Goal: Task Accomplishment & Management: Complete application form

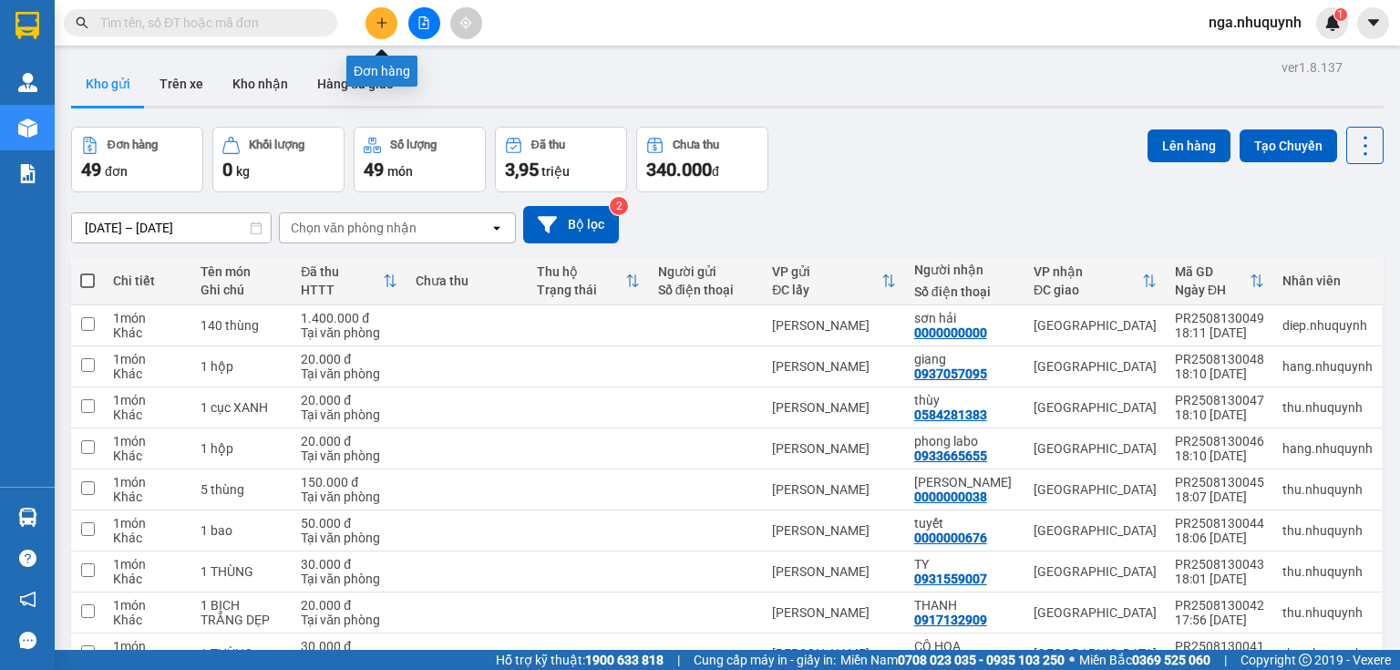
click at [391, 18] on button at bounding box center [381, 23] width 32 height 32
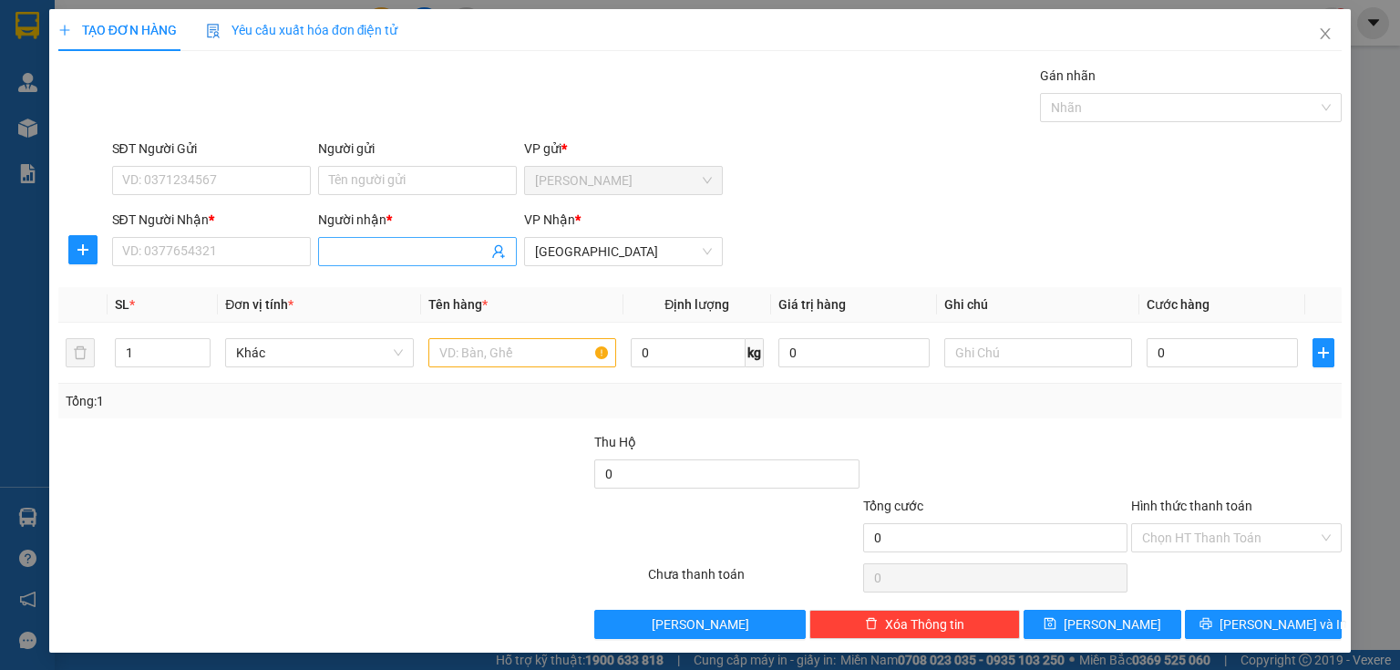
click at [366, 256] on input "Người nhận *" at bounding box center [408, 251] width 159 height 20
type input "[PERSON_NAME]"
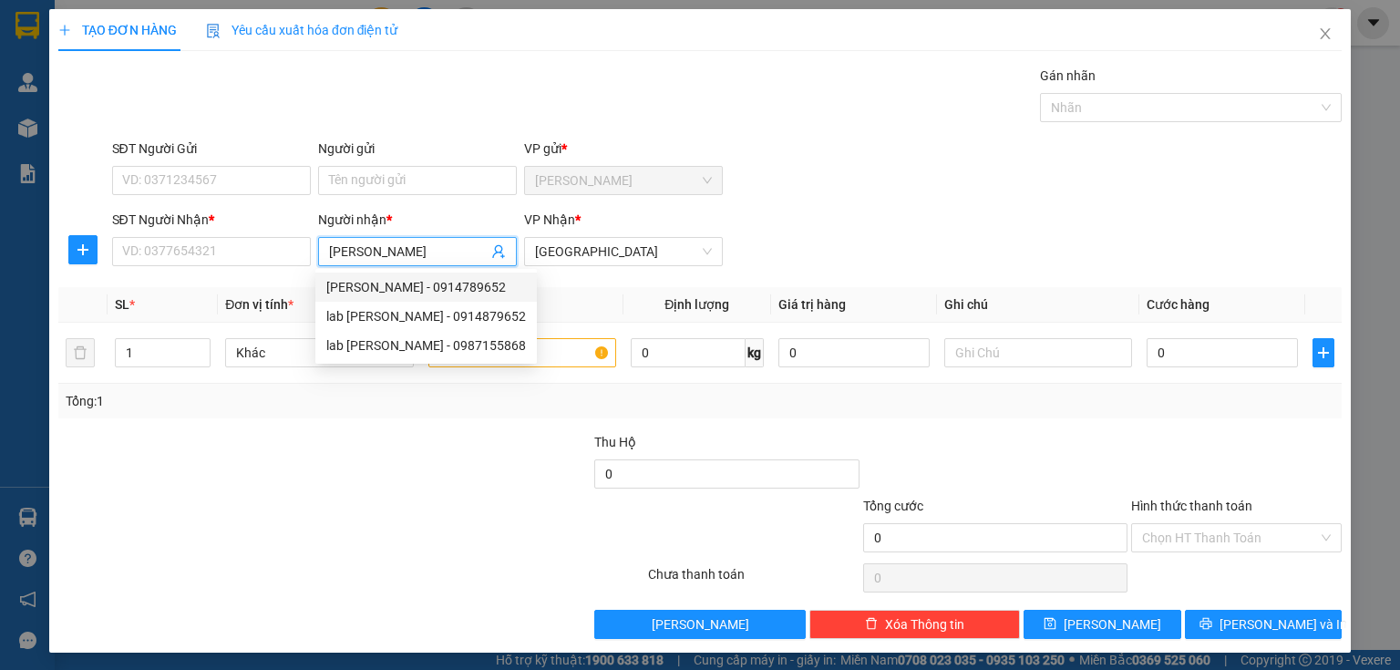
click at [434, 294] on div "[PERSON_NAME] - 0914789652" at bounding box center [426, 287] width 200 height 20
type input "0914789652"
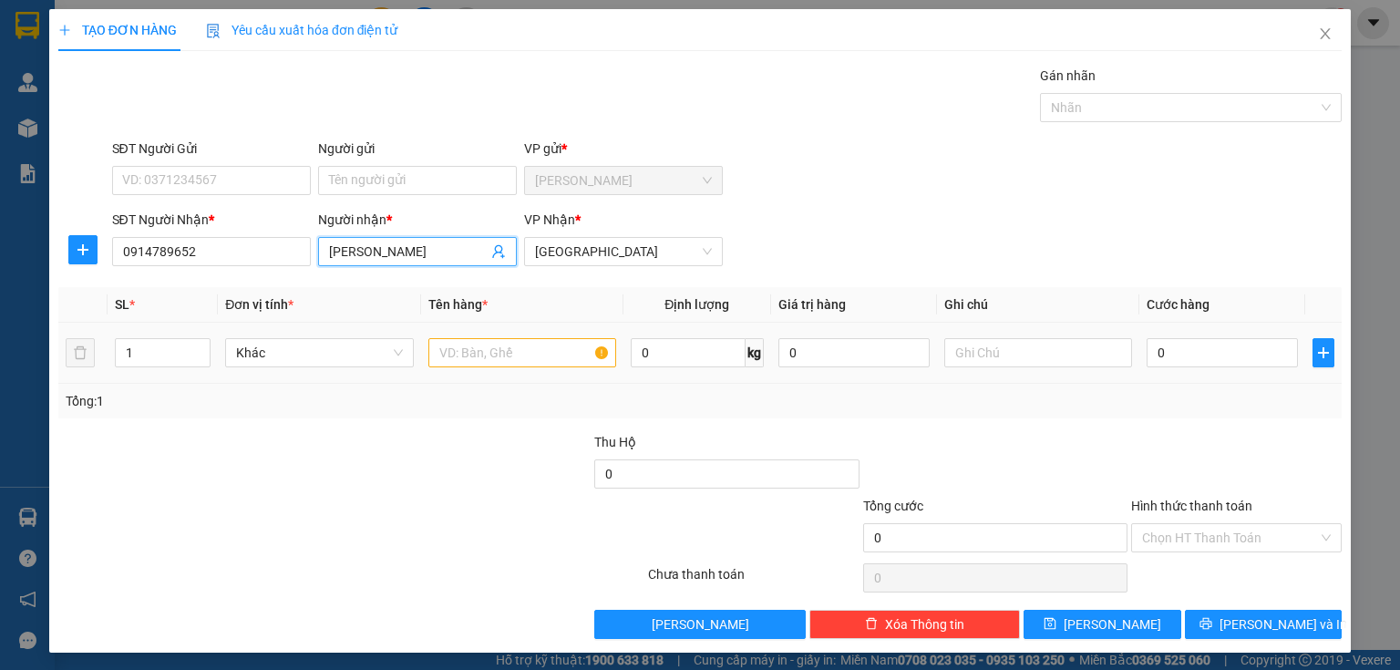
type input "LÊ KHẢI"
click at [459, 350] on input "text" at bounding box center [522, 352] width 188 height 29
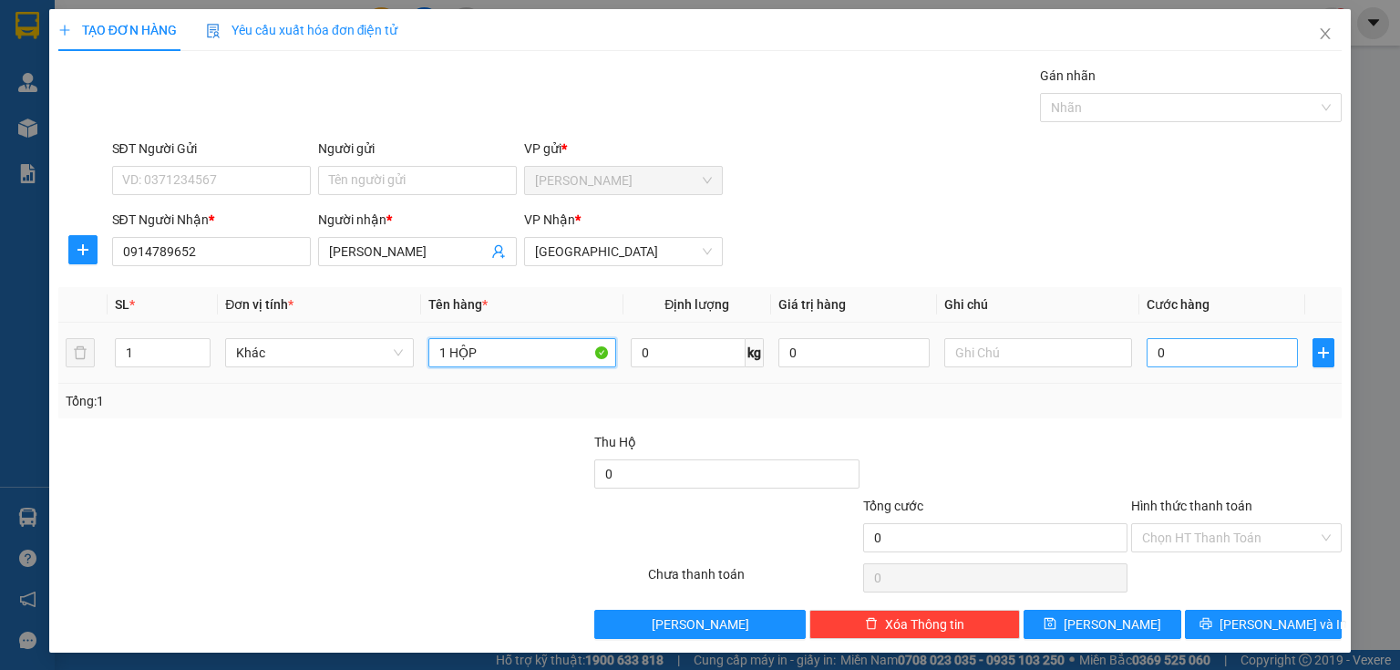
type input "1 HỘP"
click at [1155, 350] on input "0" at bounding box center [1221, 352] width 151 height 29
type input "2"
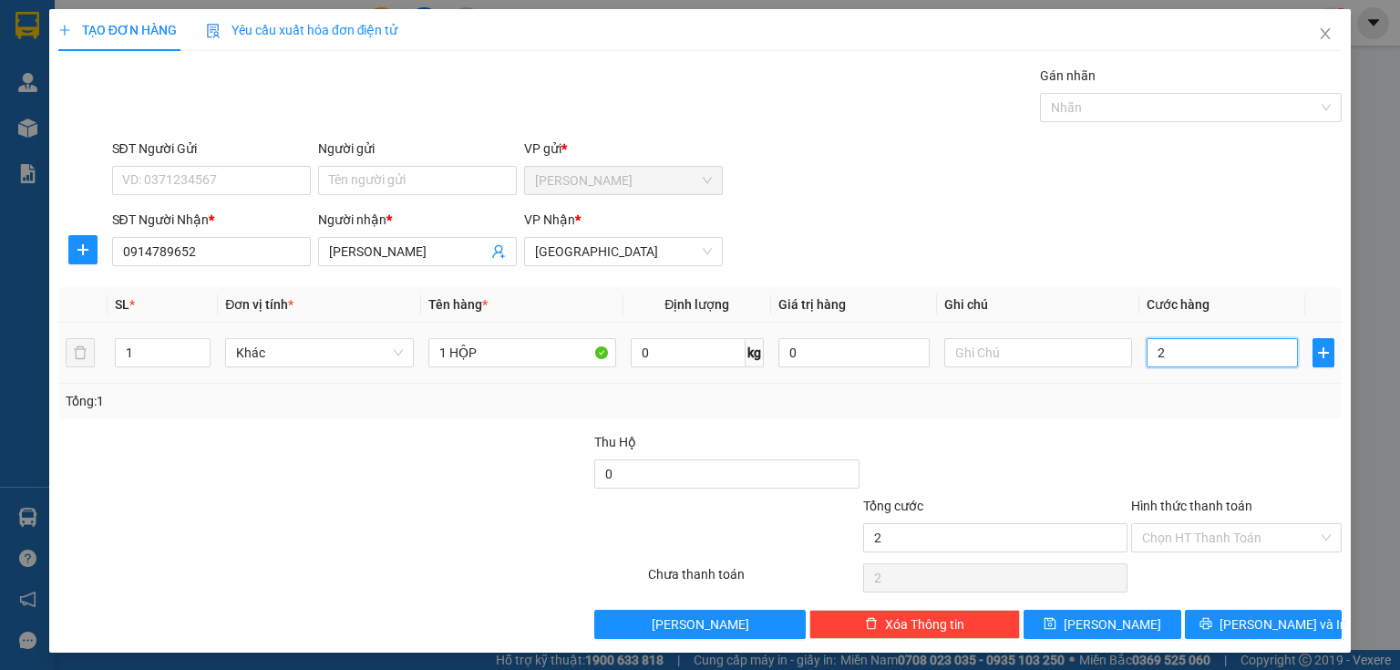
type input "20"
type input "200"
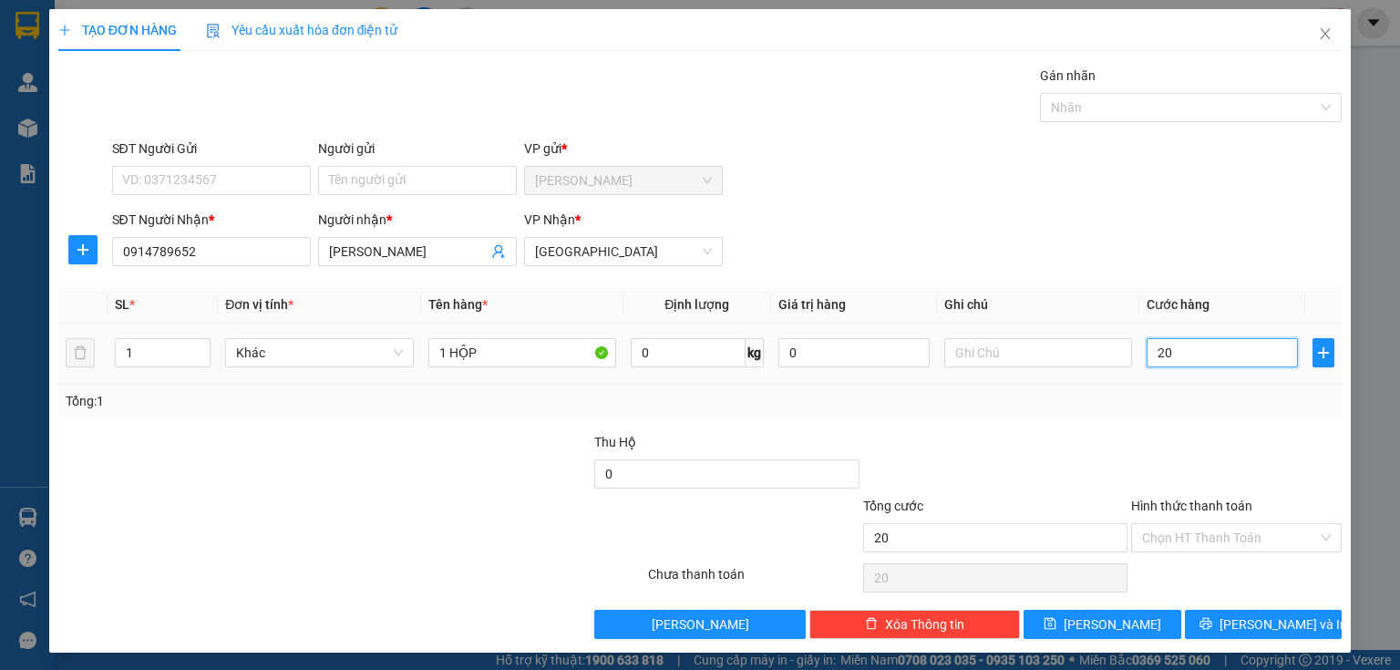
type input "200"
type input "2.000"
type input "20.000"
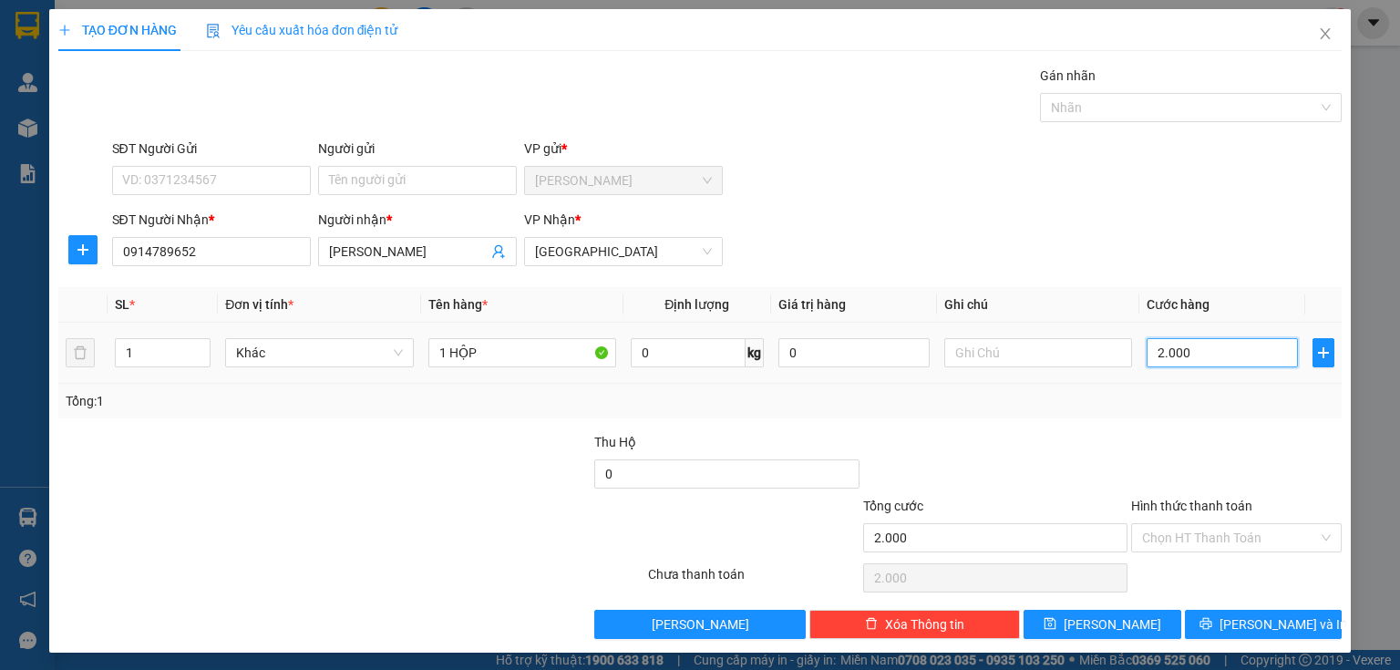
type input "20.000"
click at [1161, 543] on input "Hình thức thanh toán" at bounding box center [1230, 537] width 176 height 27
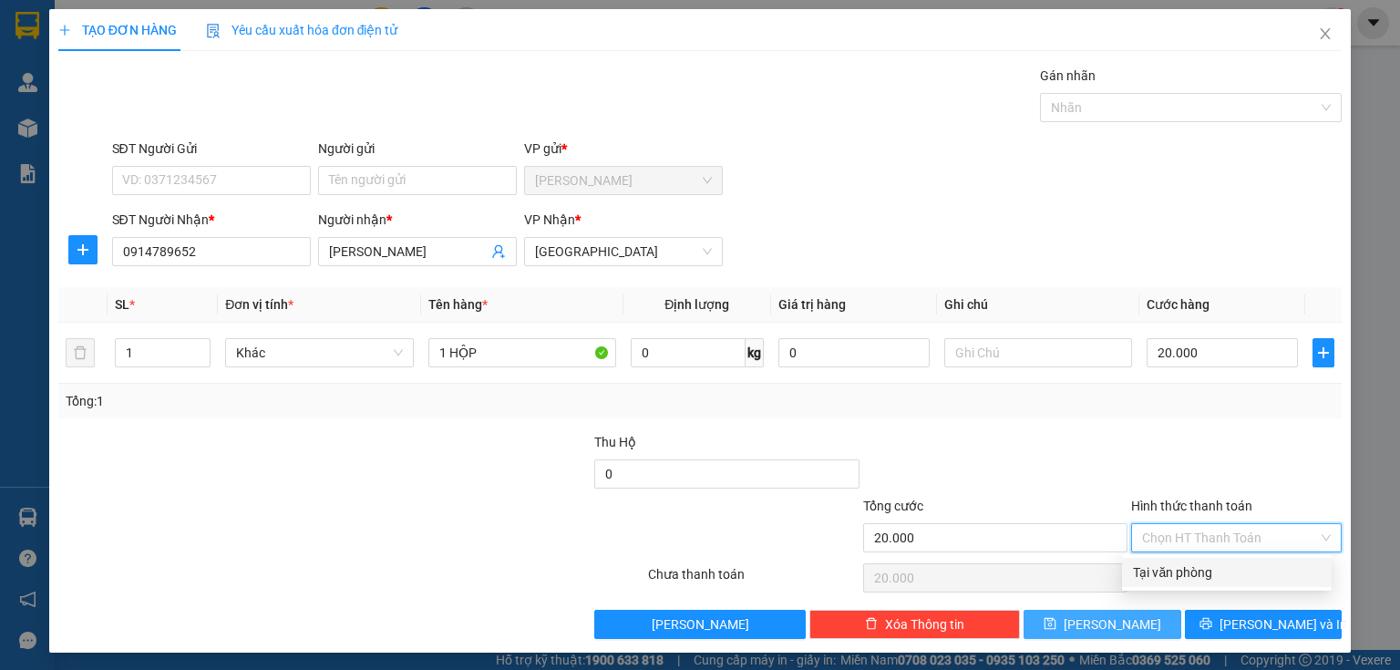
click at [1097, 620] on span "Lưu" at bounding box center [1111, 624] width 97 height 20
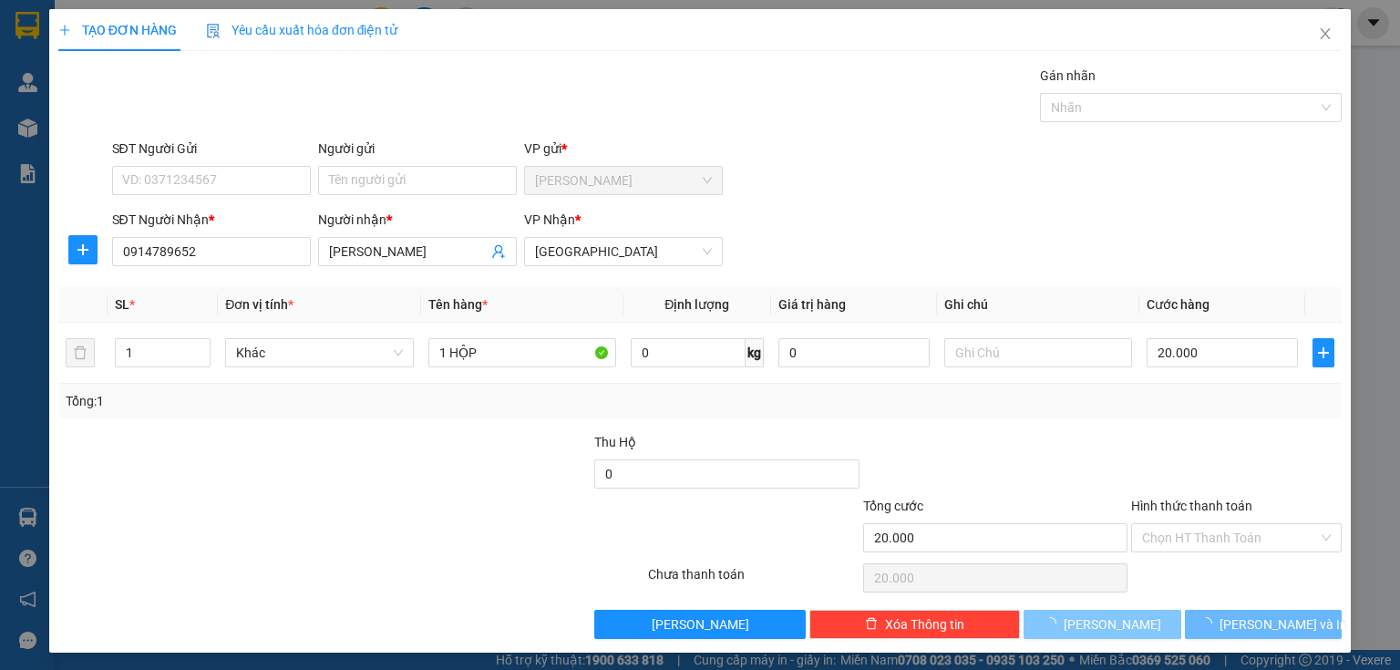
type input "0"
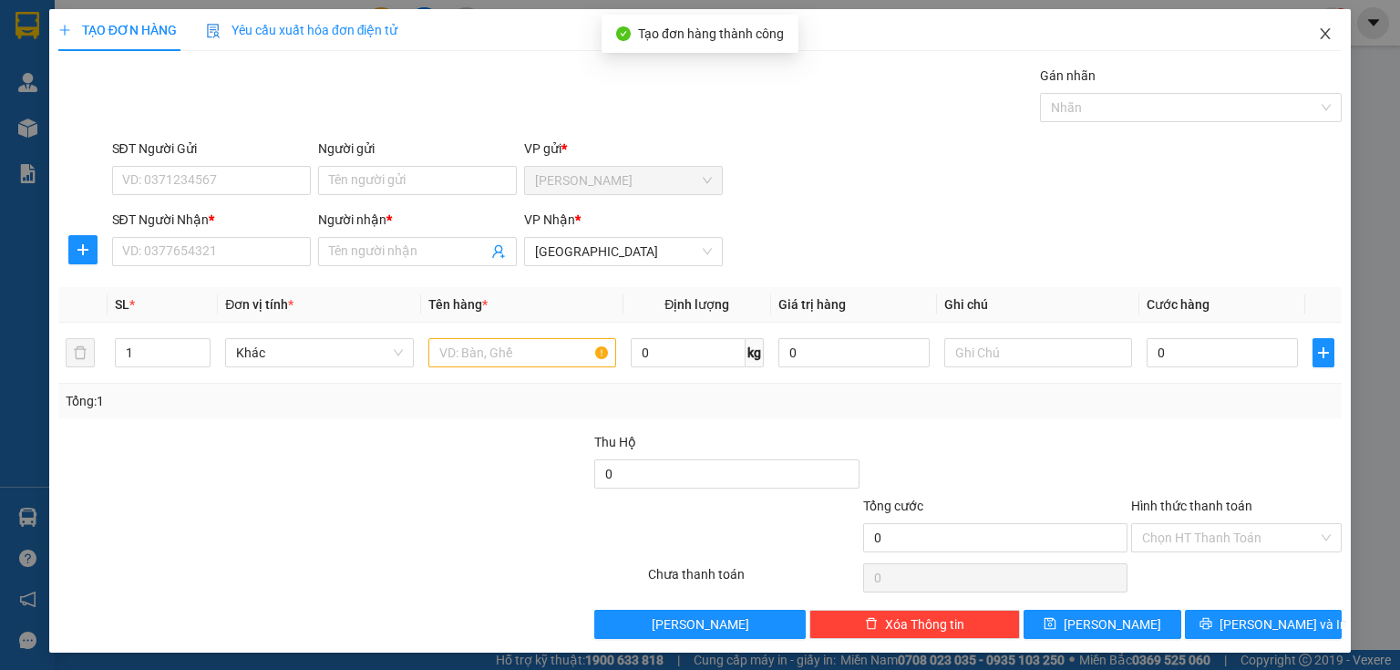
click at [1320, 36] on icon "close" at bounding box center [1325, 33] width 10 height 11
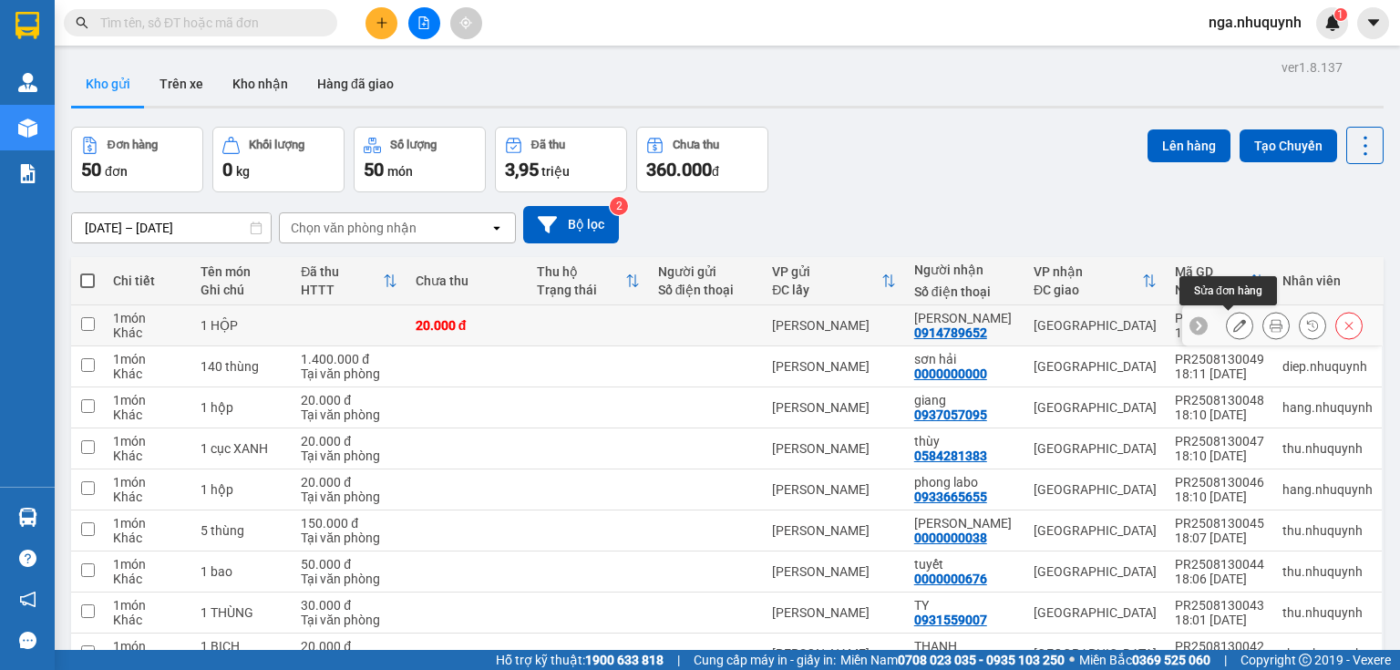
click at [1233, 323] on icon at bounding box center [1239, 325] width 13 height 13
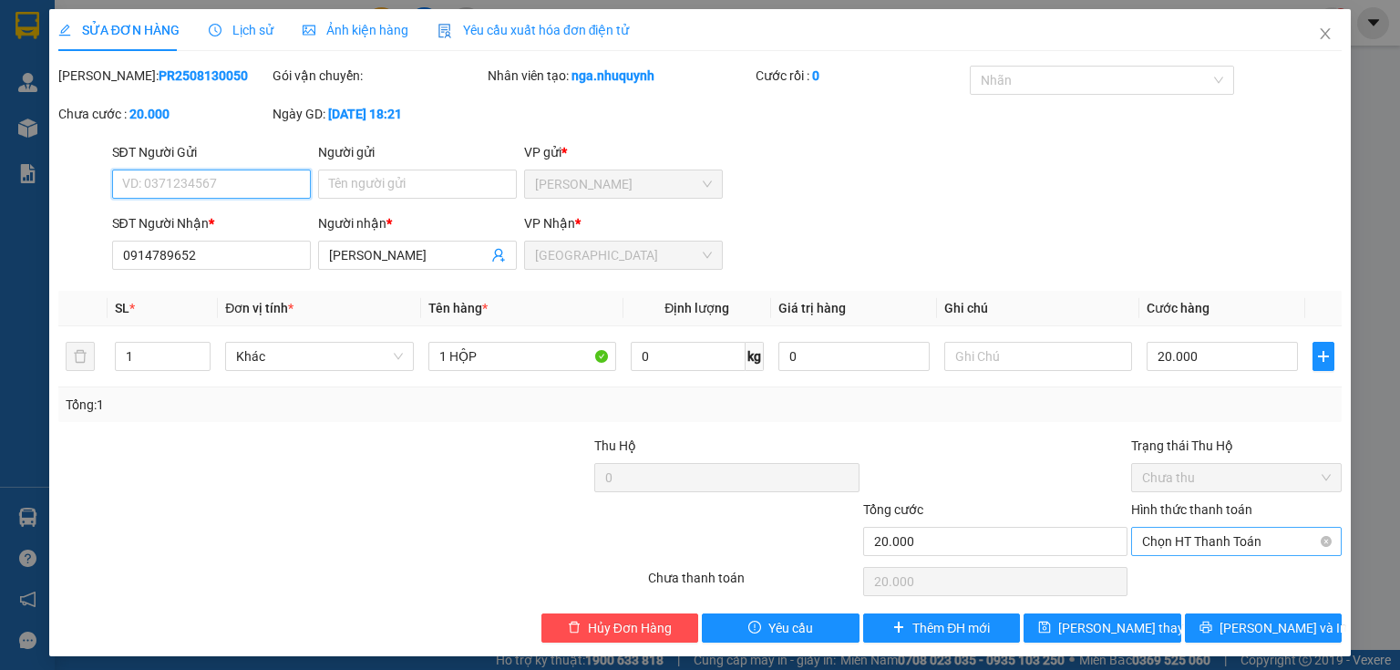
click at [1166, 538] on span "Chọn HT Thanh Toán" at bounding box center [1236, 541] width 189 height 27
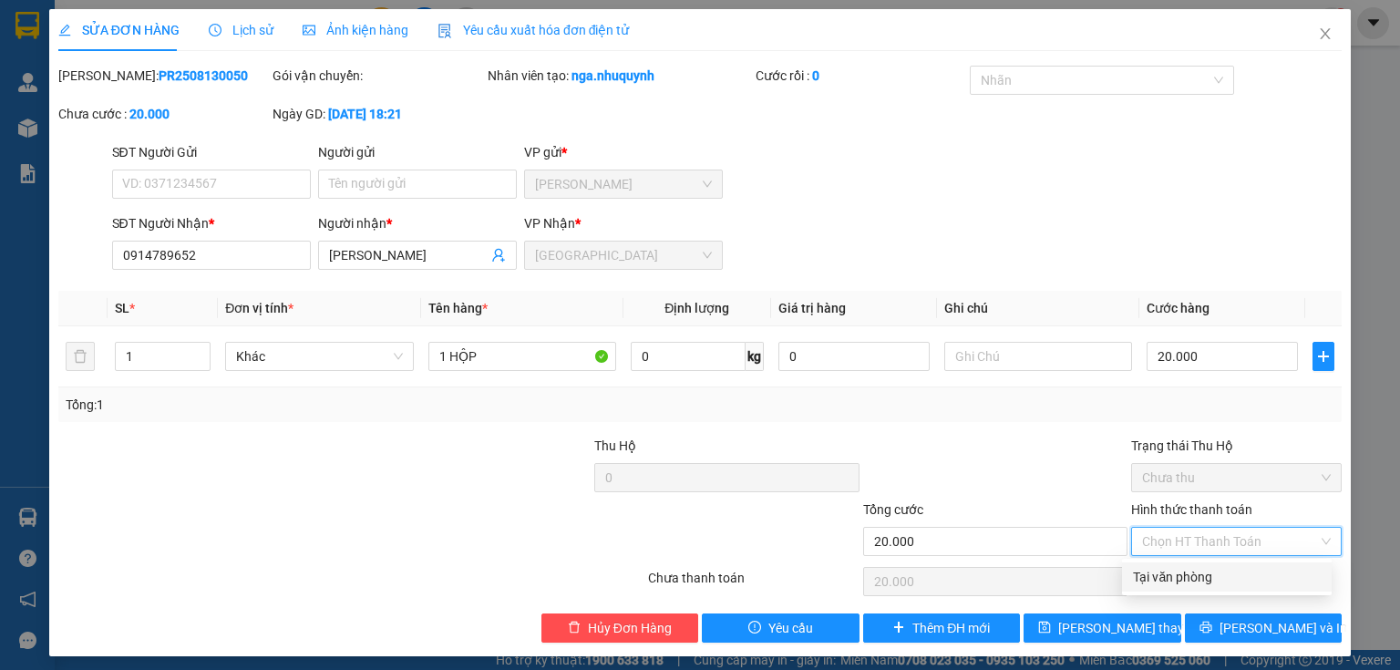
click at [1167, 573] on div "Tại văn phòng" at bounding box center [1227, 577] width 188 height 20
type input "0"
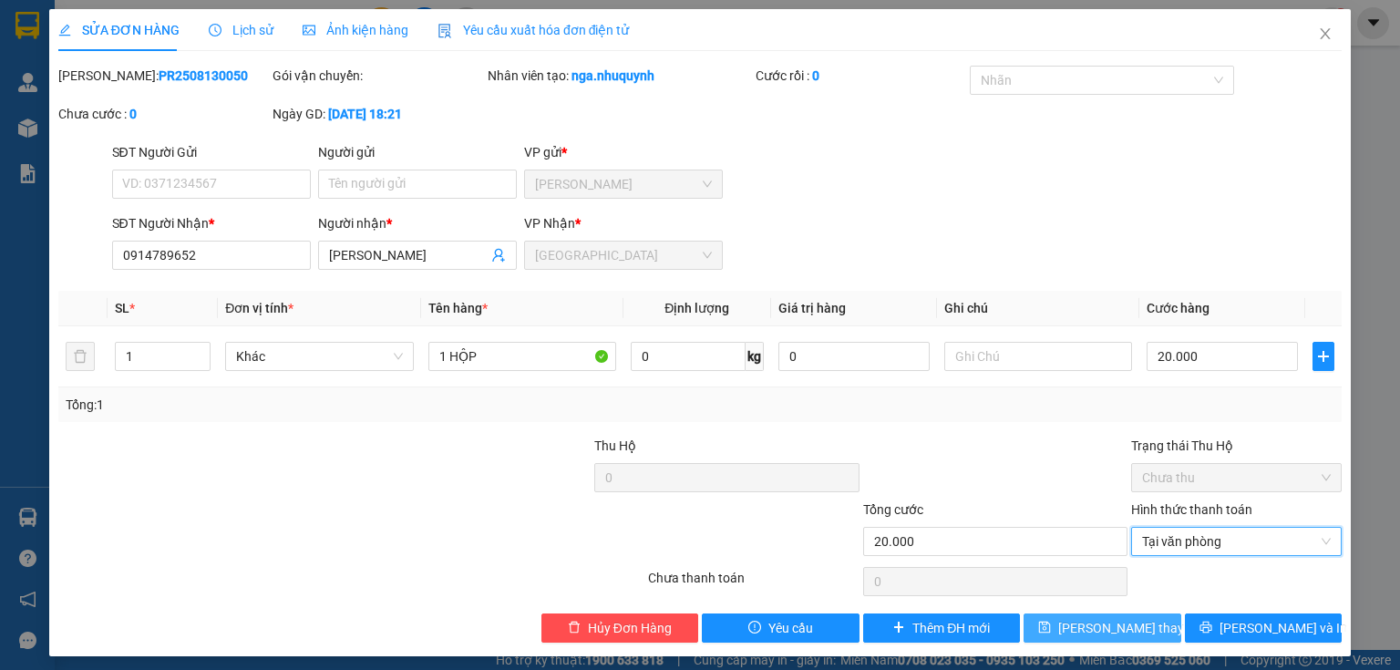
click at [1104, 627] on span "Lưu thay đổi" at bounding box center [1131, 628] width 146 height 20
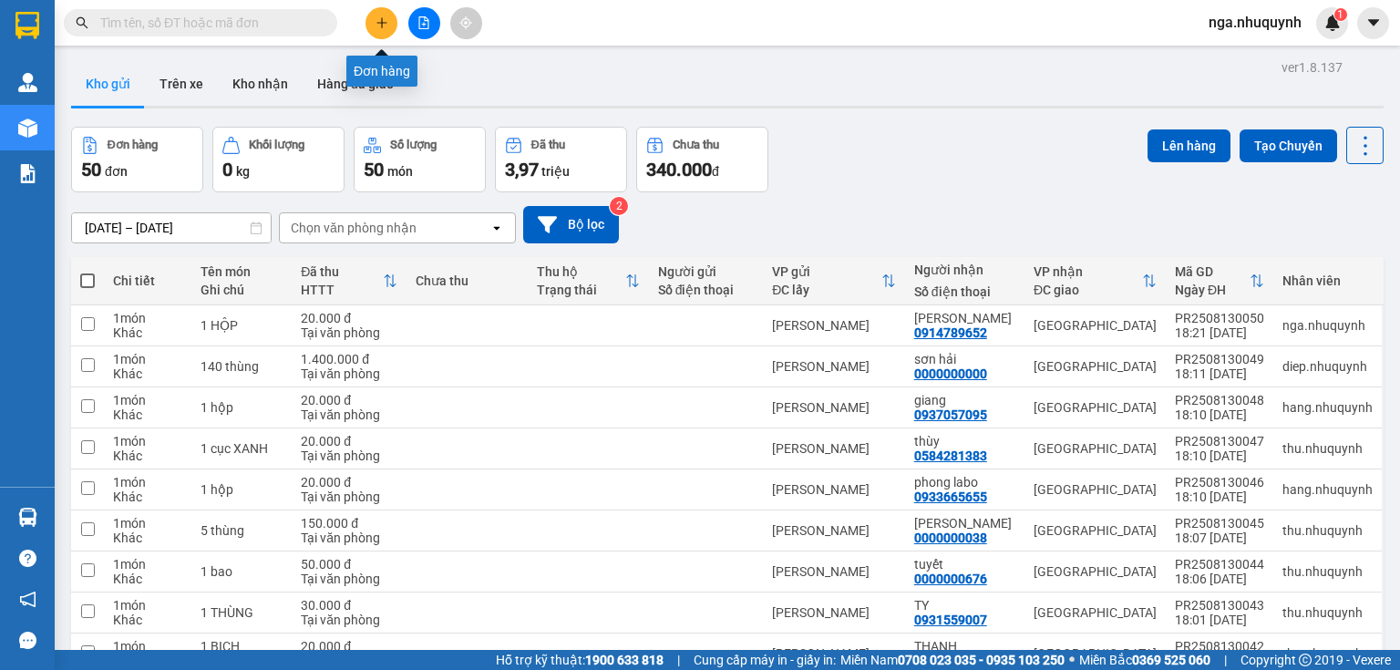
click at [377, 20] on icon "plus" at bounding box center [381, 22] width 13 height 13
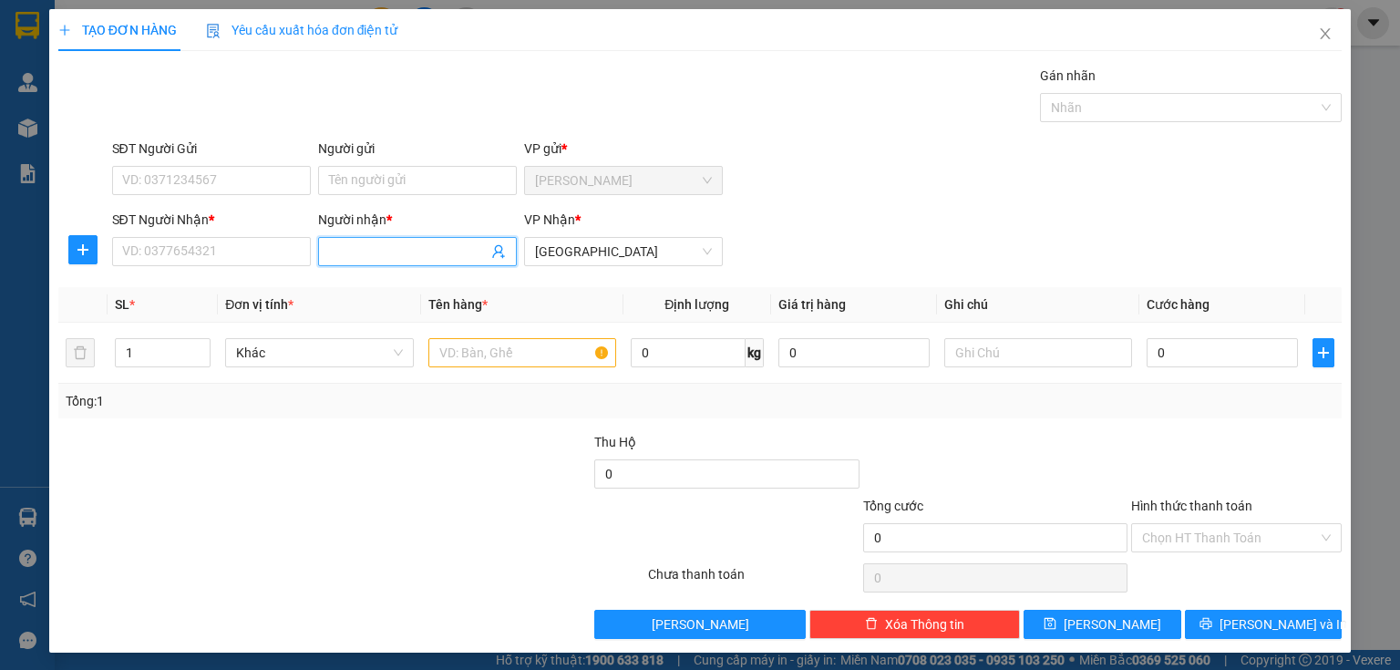
click at [333, 255] on input "Người nhận *" at bounding box center [408, 251] width 159 height 20
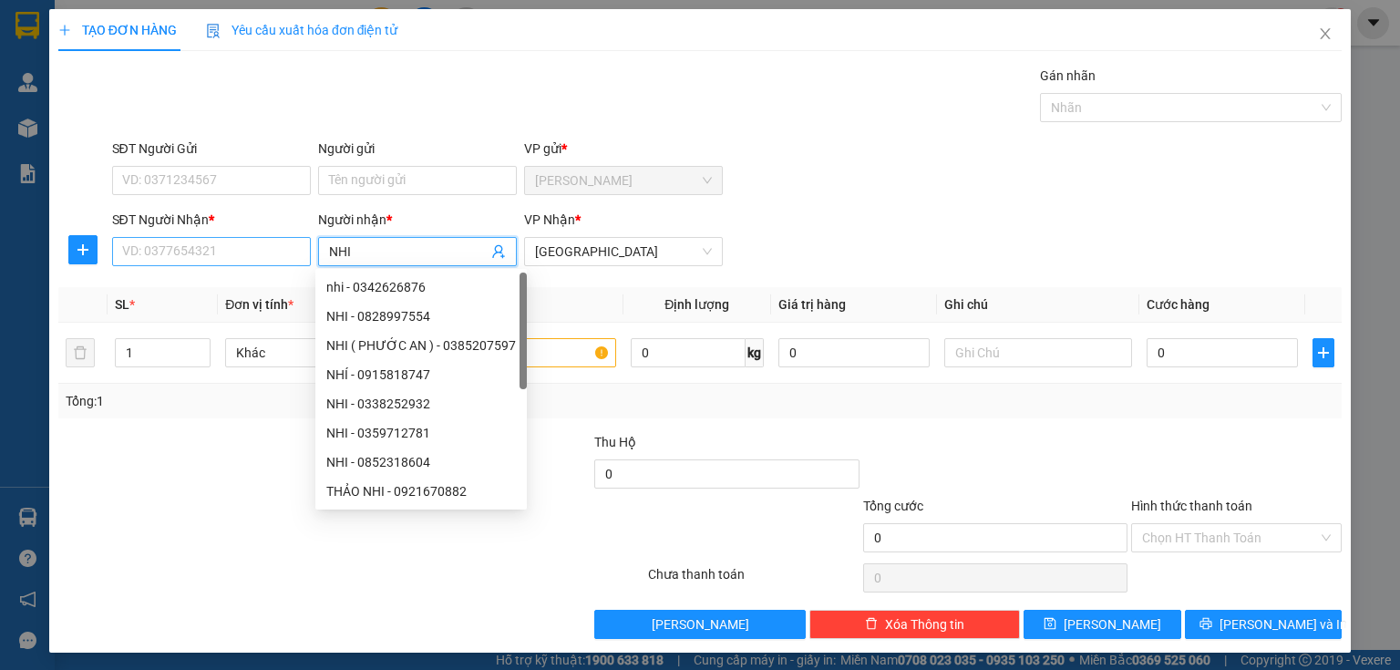
type input "NHI"
click at [131, 248] on input "SĐT Người Nhận *" at bounding box center [211, 251] width 199 height 29
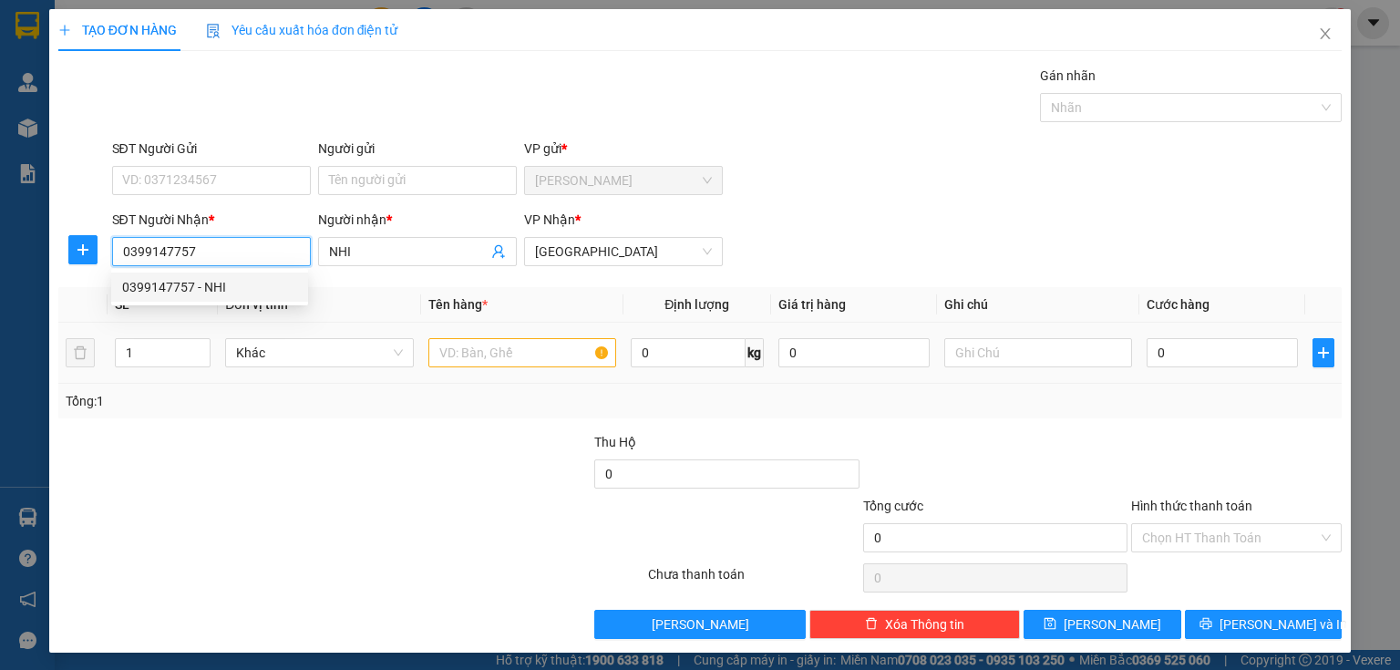
type input "0399147757"
click at [455, 354] on input "text" at bounding box center [522, 352] width 188 height 29
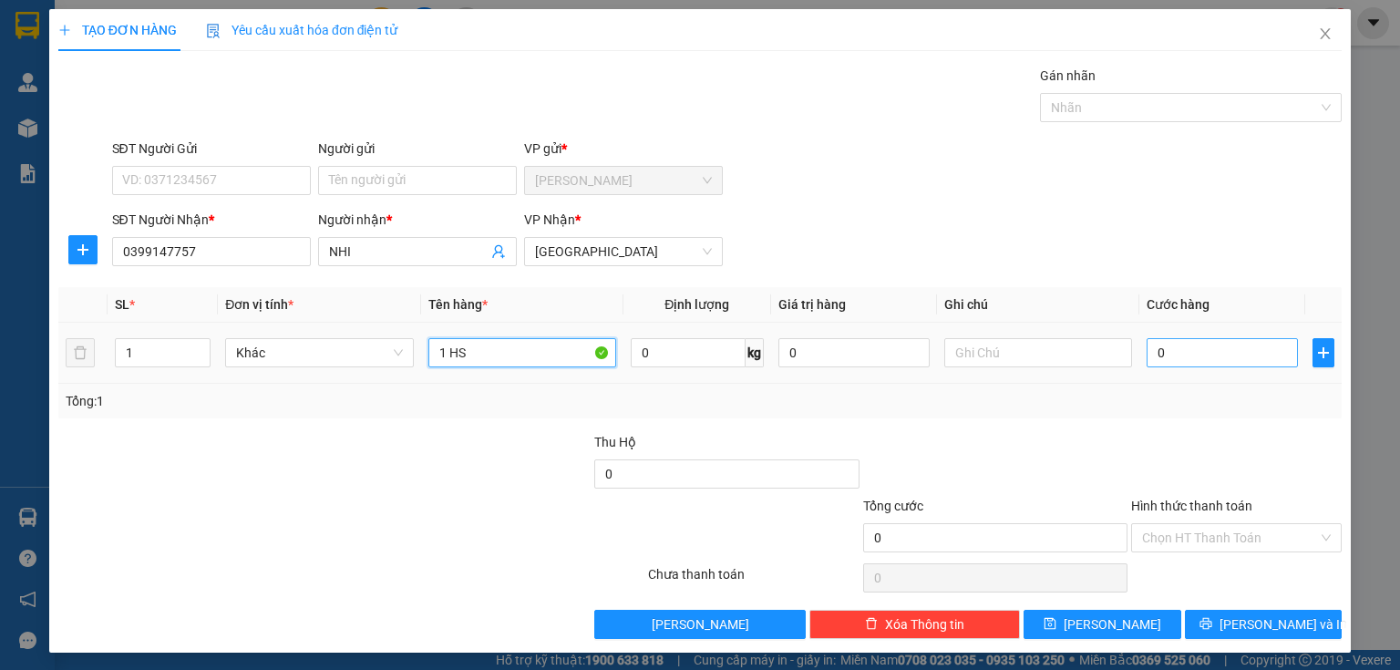
type input "1 HS"
click at [1170, 361] on input "0" at bounding box center [1221, 352] width 151 height 29
type input "2"
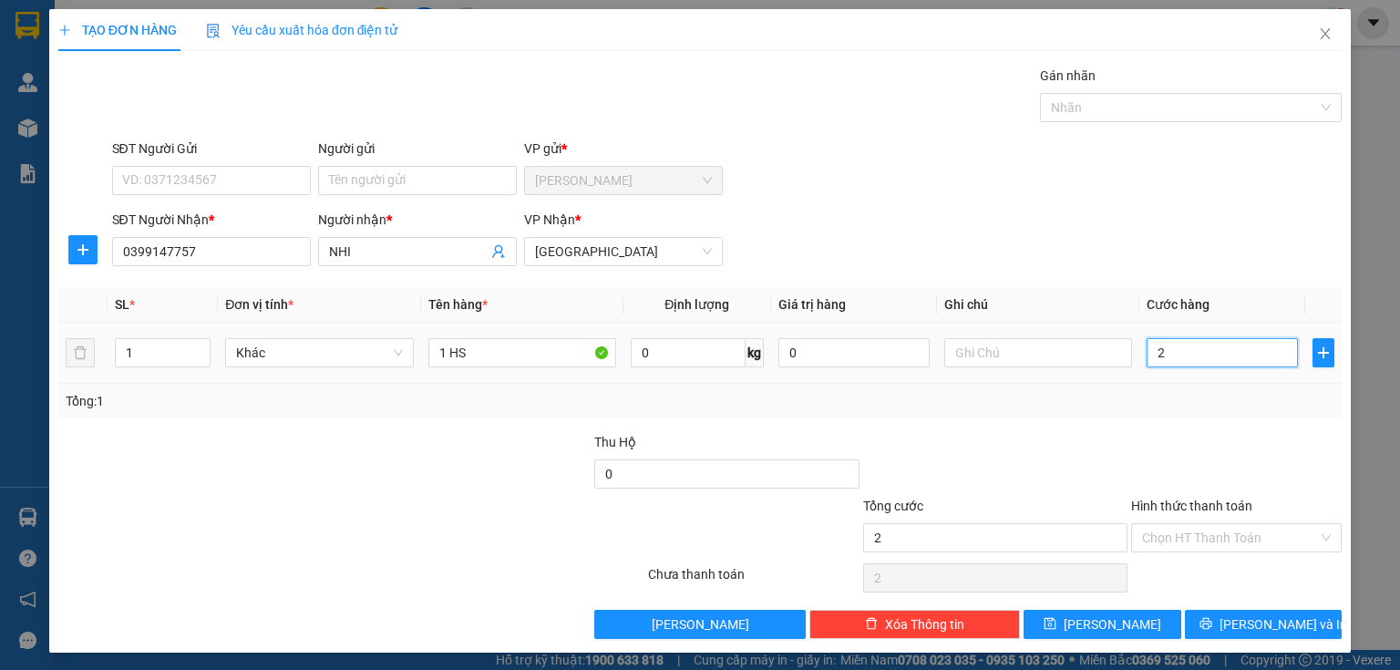
type input "20"
type input "200"
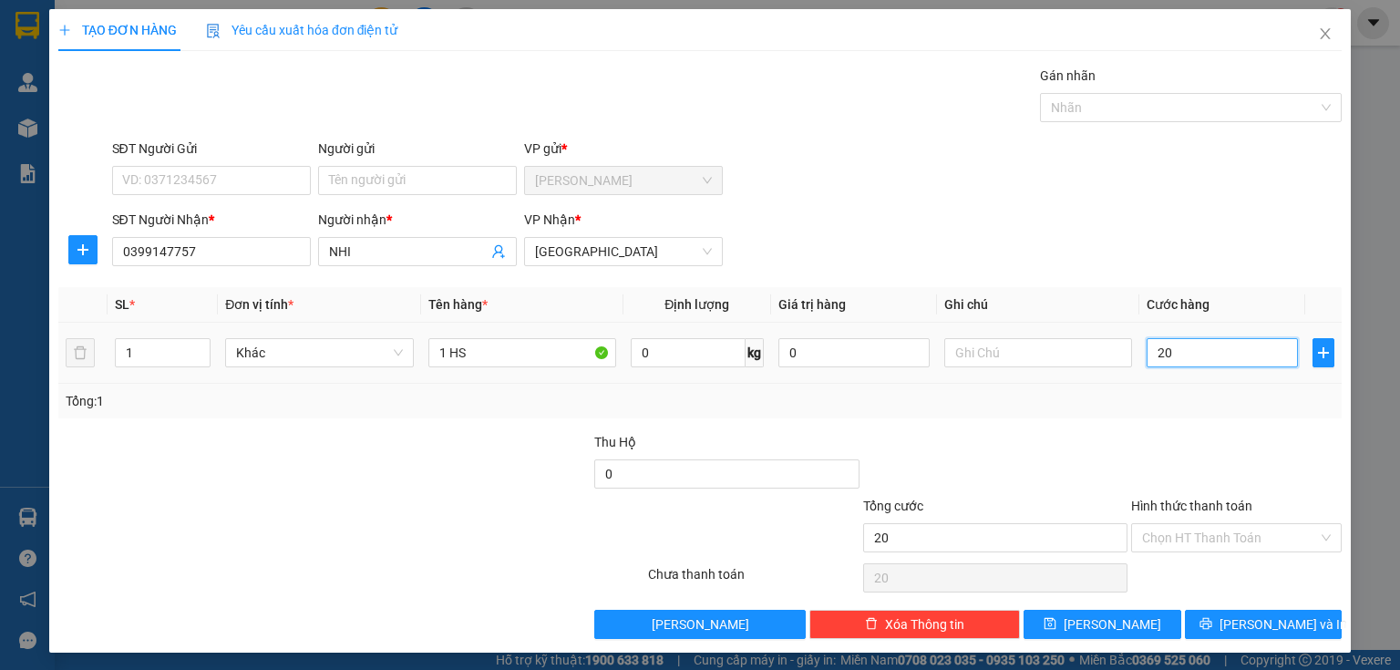
type input "200"
type input "2.000"
type input "20.000"
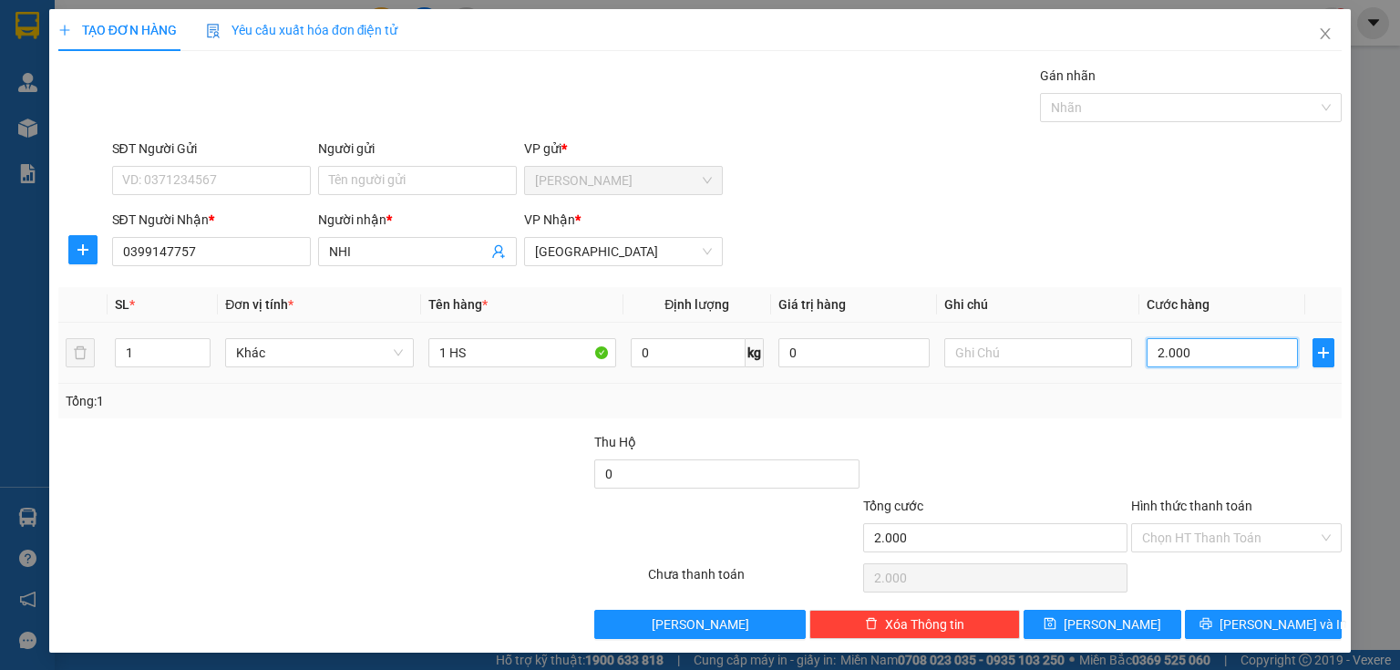
type input "20.000"
click at [1143, 510] on label "Hình thức thanh toán" at bounding box center [1191, 505] width 121 height 15
click at [1143, 524] on input "Hình thức thanh toán" at bounding box center [1230, 537] width 176 height 27
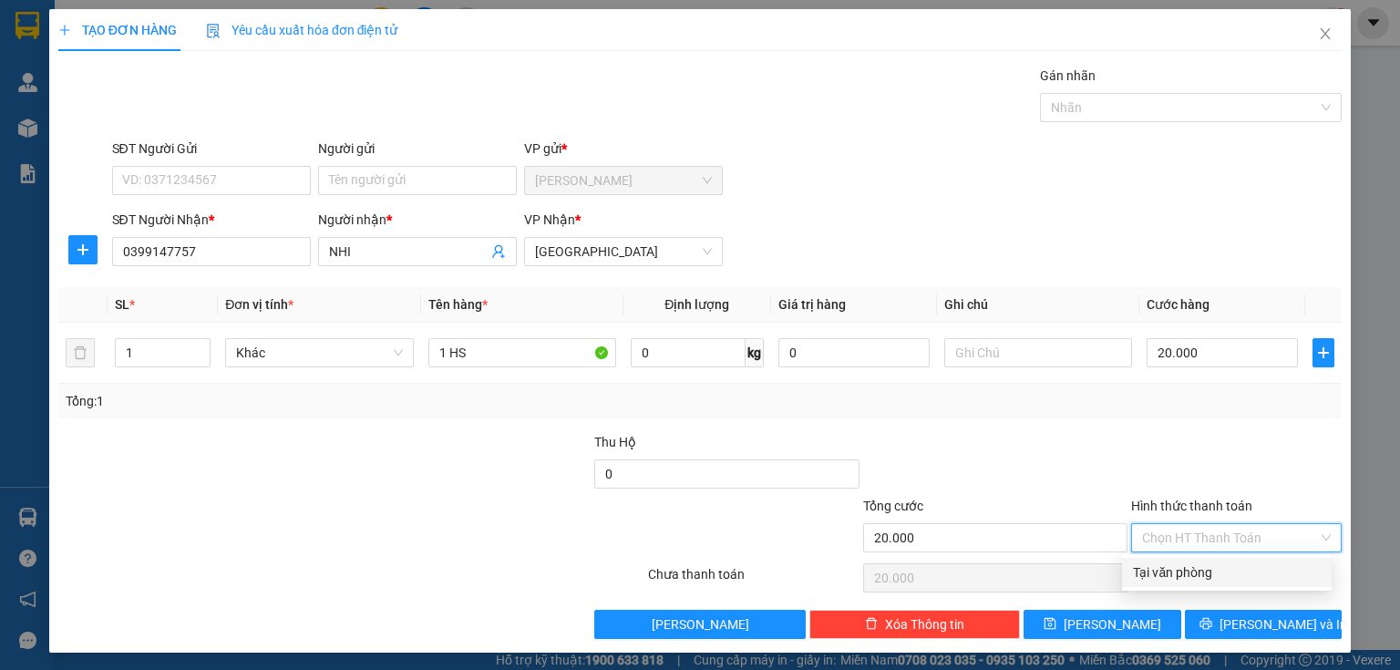
click at [1155, 574] on div "Tại văn phòng" at bounding box center [1227, 572] width 188 height 20
type input "0"
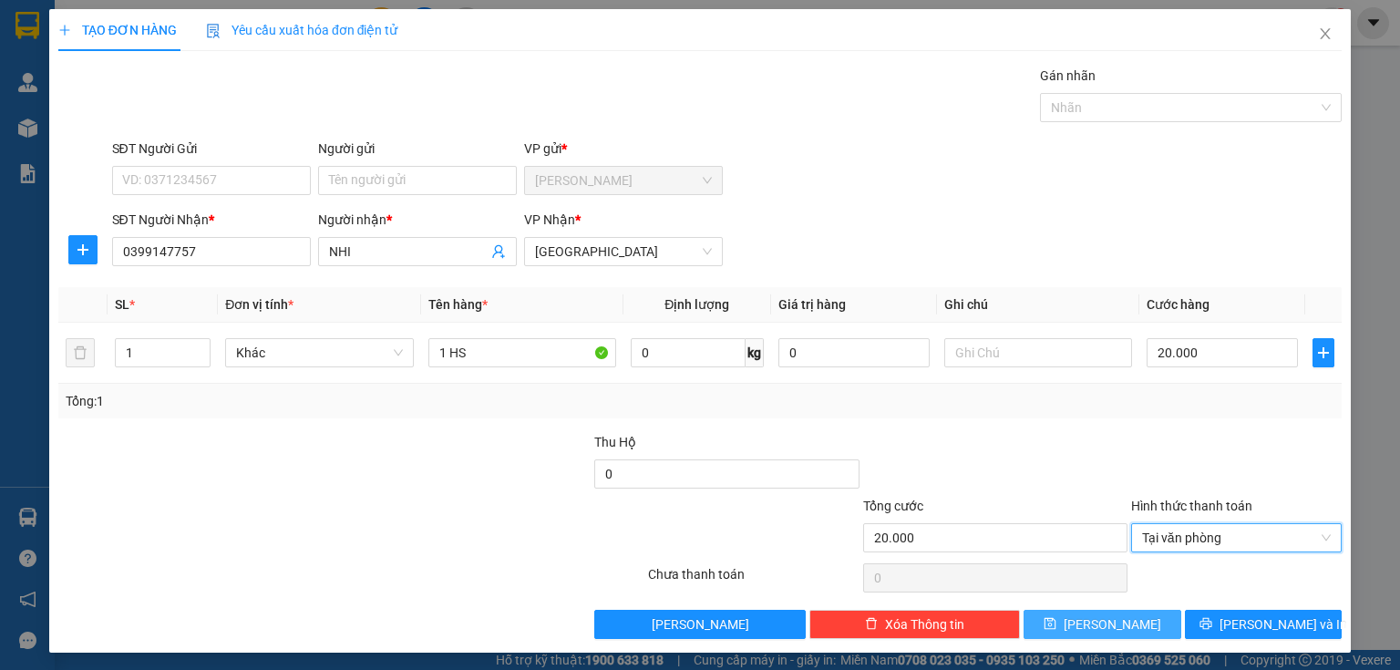
click at [1093, 625] on span "Lưu" at bounding box center [1111, 624] width 97 height 20
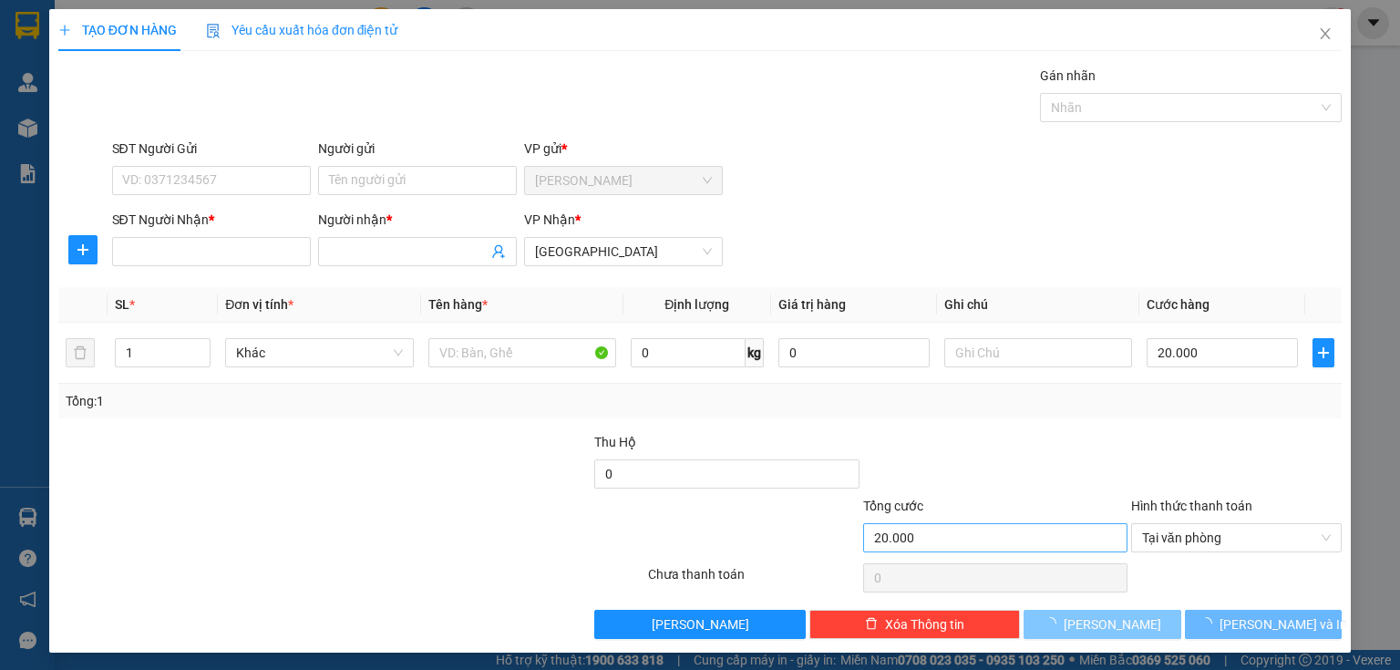
type input "0"
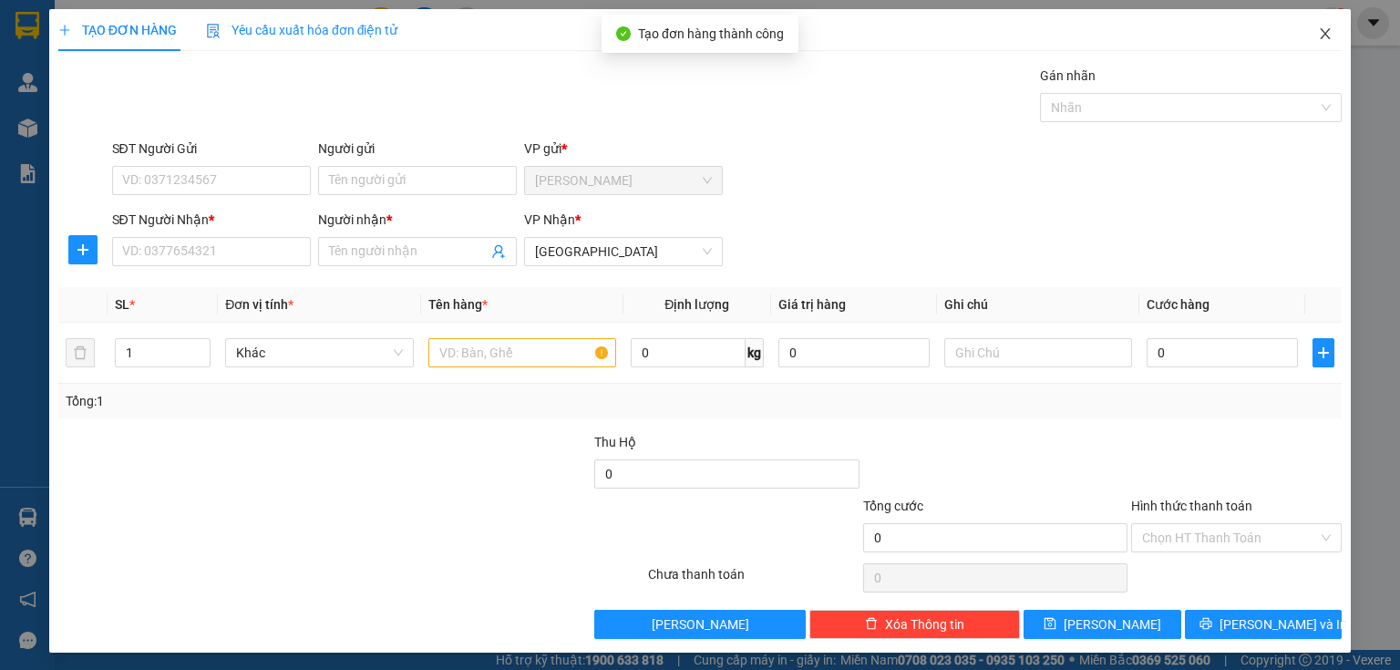
click at [1320, 36] on icon "close" at bounding box center [1325, 33] width 10 height 11
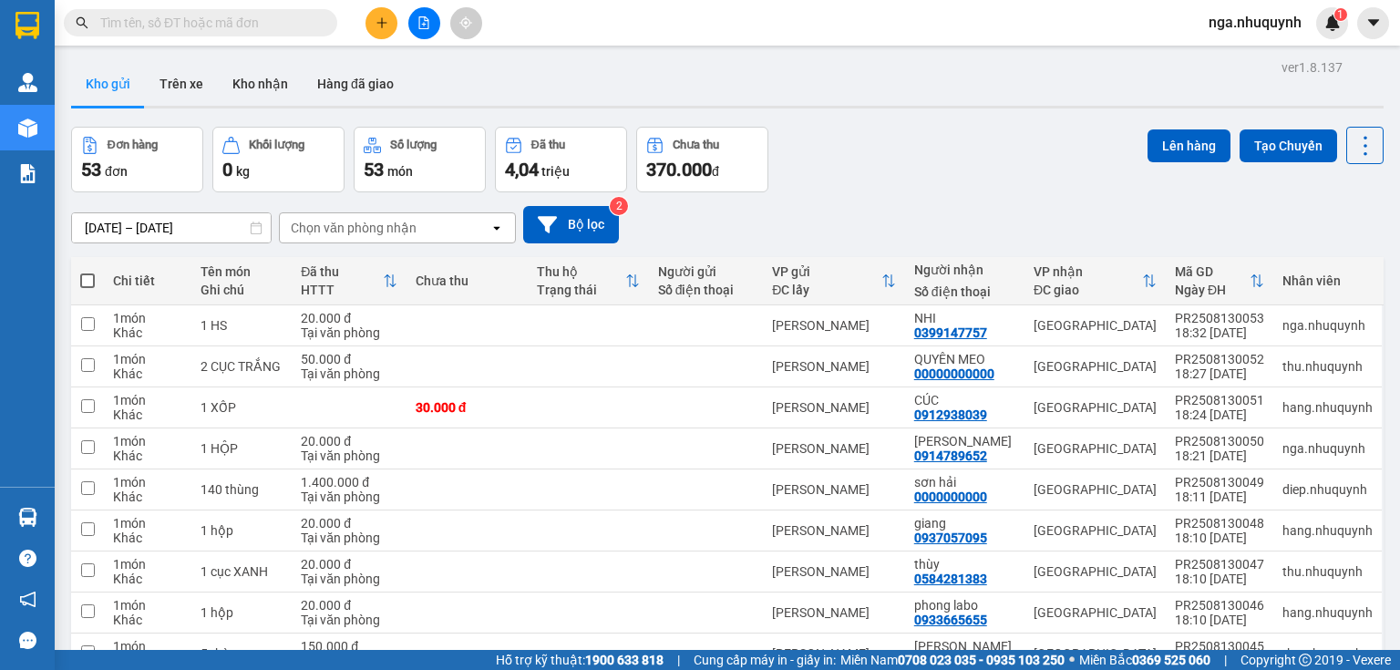
click at [162, 29] on input "text" at bounding box center [207, 23] width 215 height 20
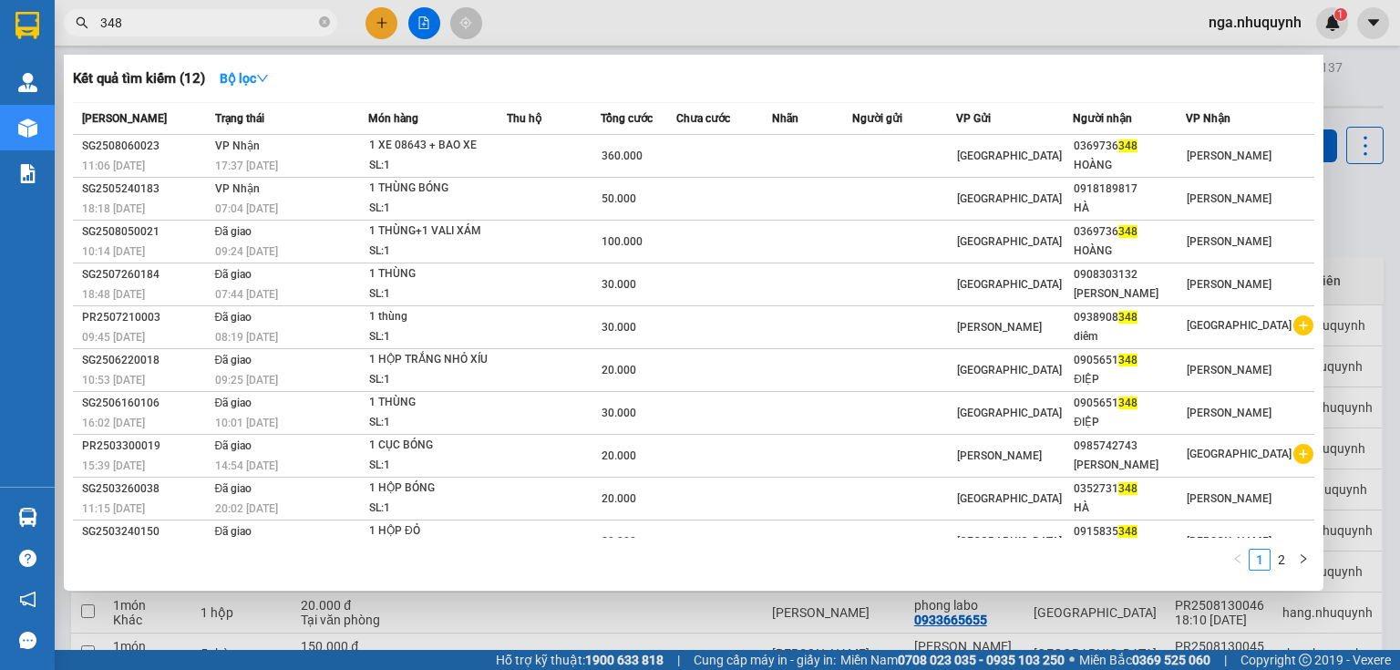
type input "348"
click at [375, 22] on div at bounding box center [700, 335] width 1400 height 670
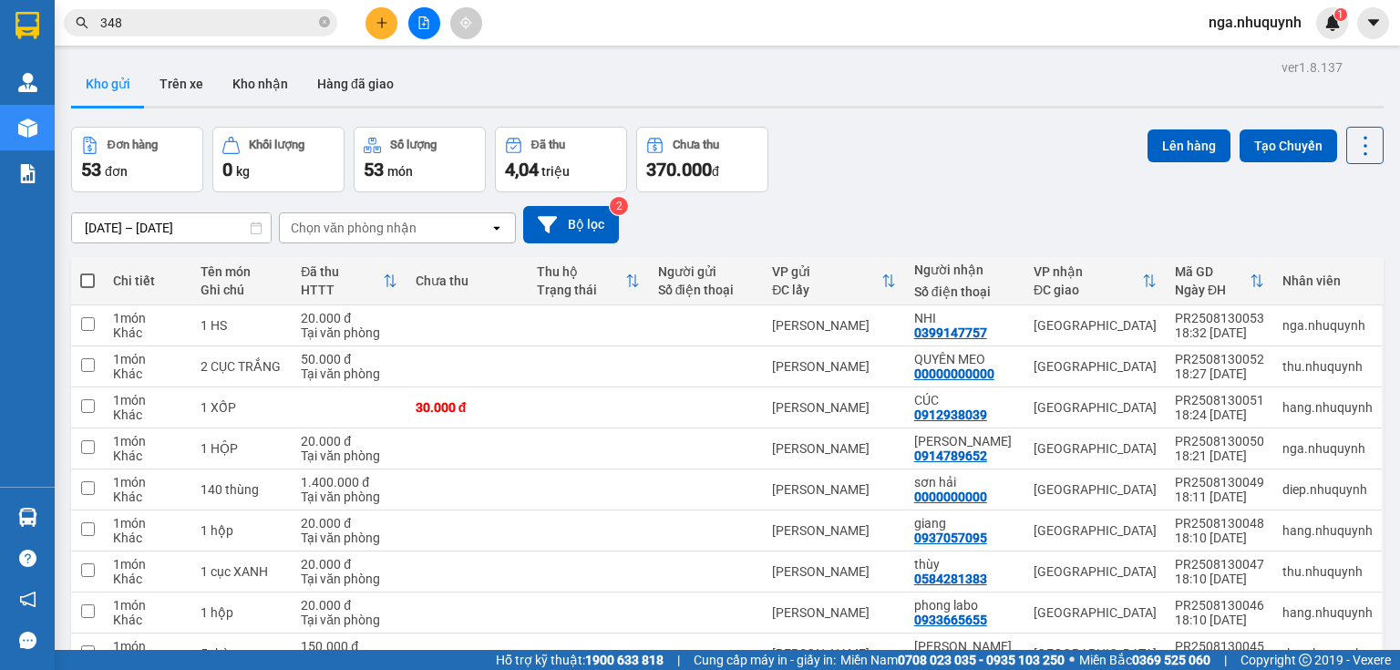
click at [386, 26] on icon "plus" at bounding box center [381, 22] width 13 height 13
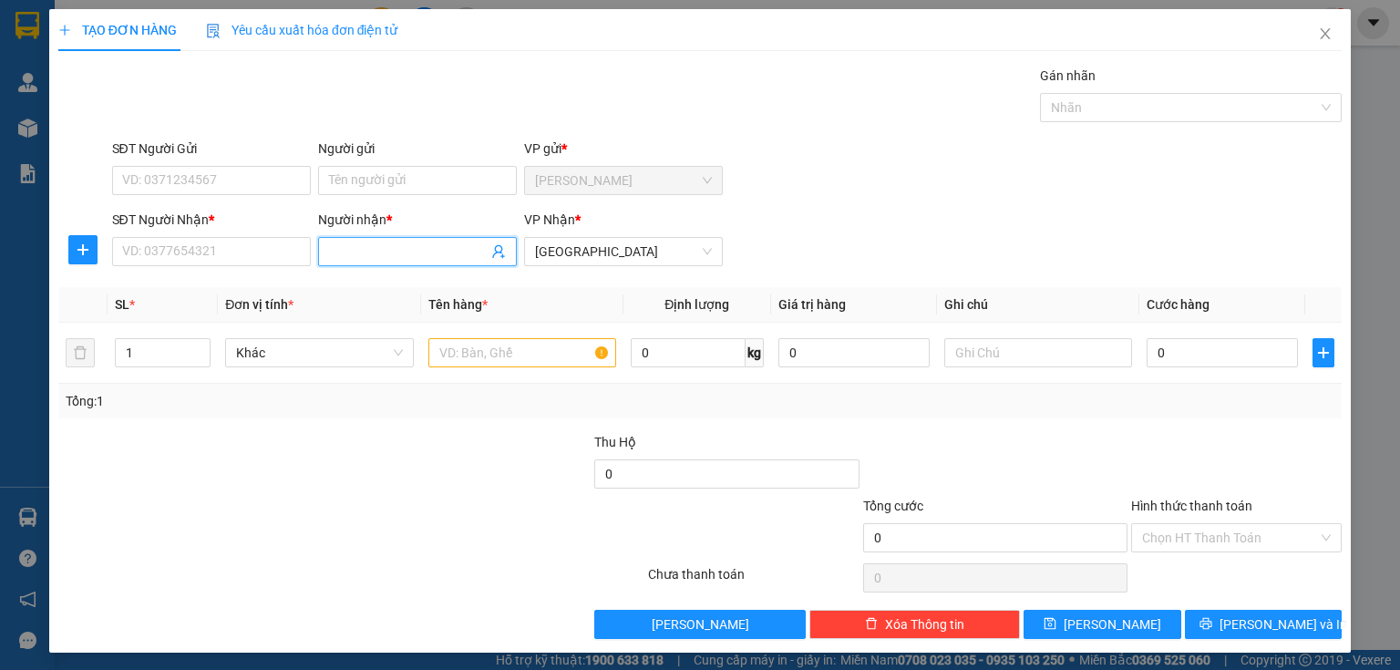
click at [368, 252] on input "Người nhận *" at bounding box center [408, 251] width 159 height 20
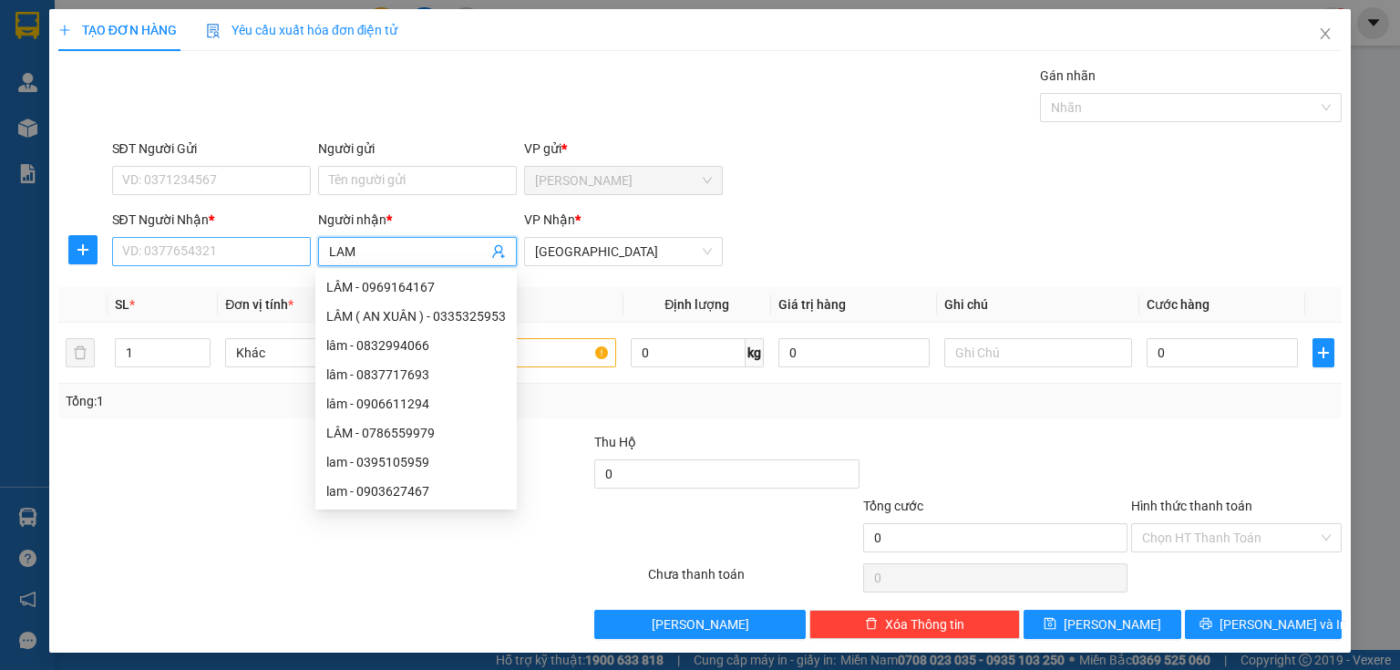
type input "LAM"
click at [143, 255] on input "SĐT Người Nhận *" at bounding box center [211, 251] width 199 height 29
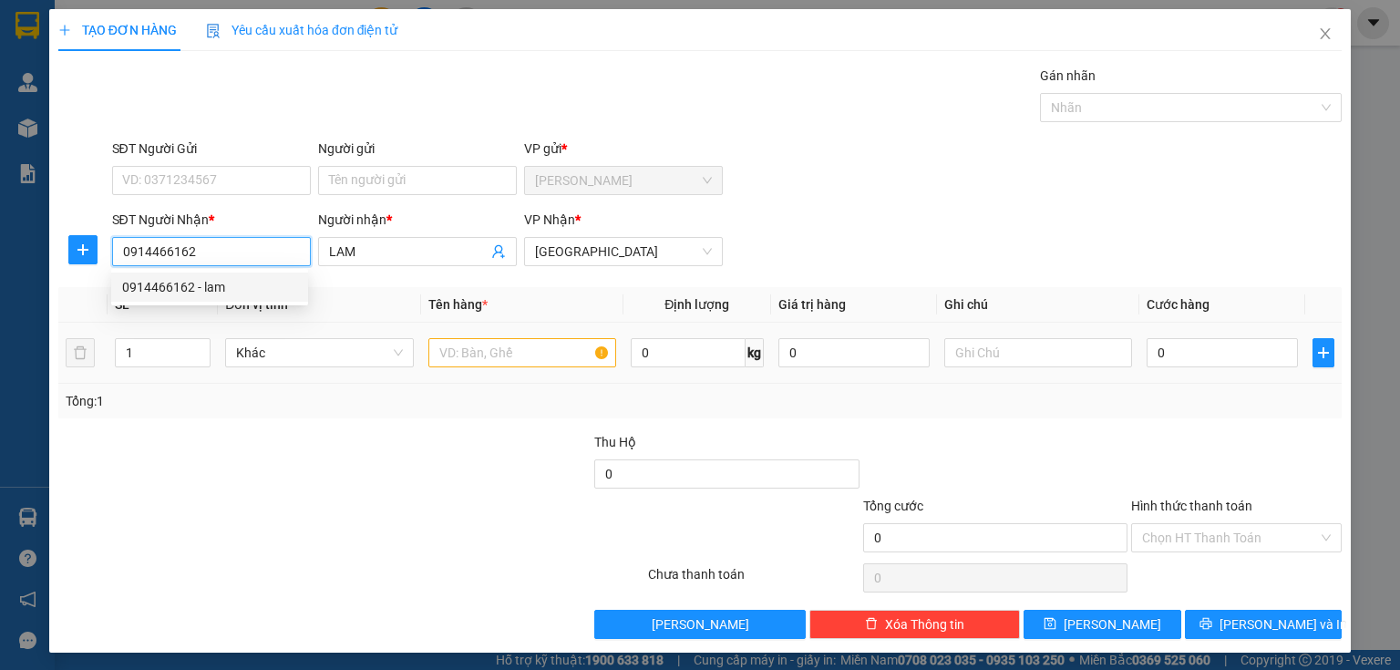
type input "0914466162"
click at [436, 362] on input "text" at bounding box center [522, 352] width 188 height 29
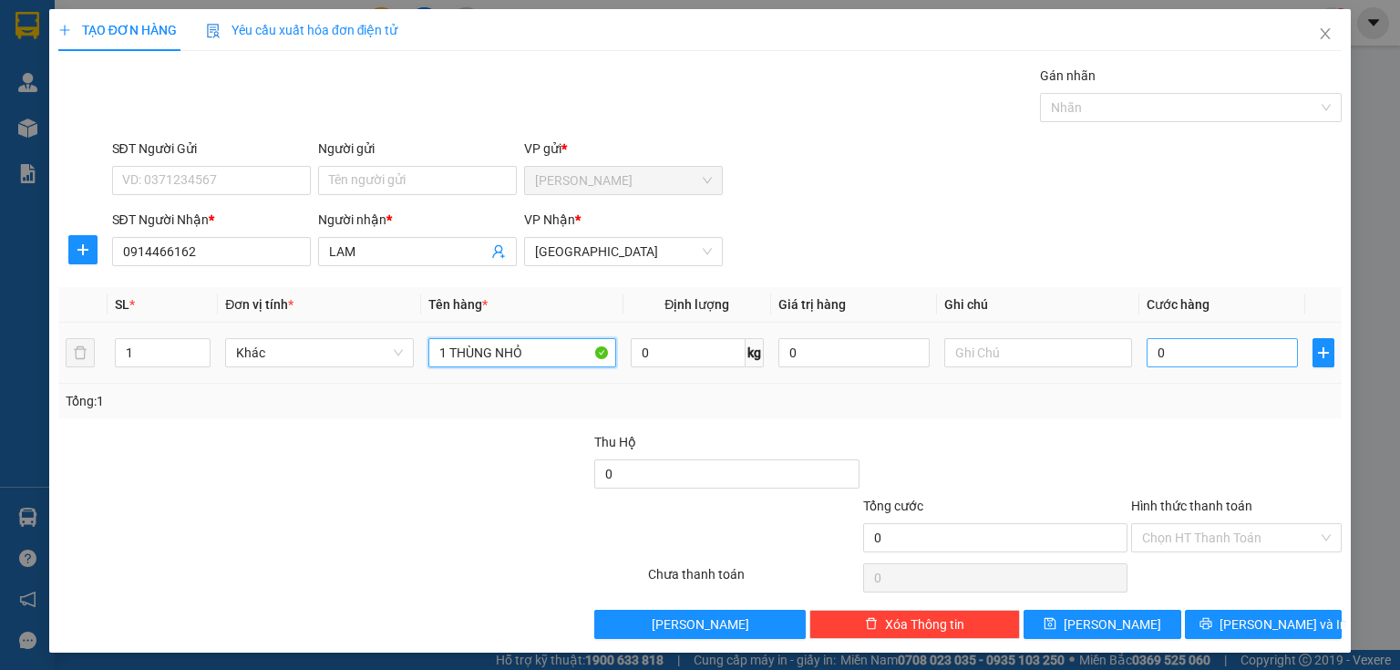
type input "1 THÙNG NHỎ"
click at [1181, 356] on input "0" at bounding box center [1221, 352] width 151 height 29
type input "2"
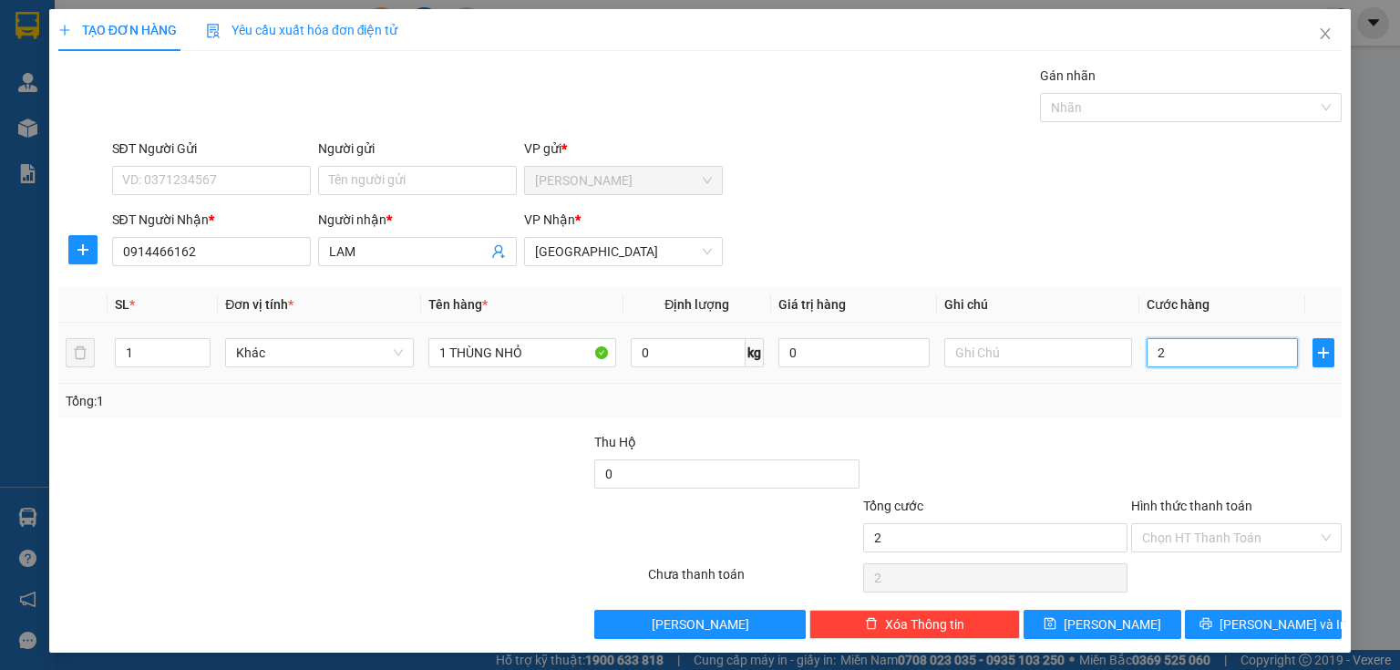
type input "20"
type input "200"
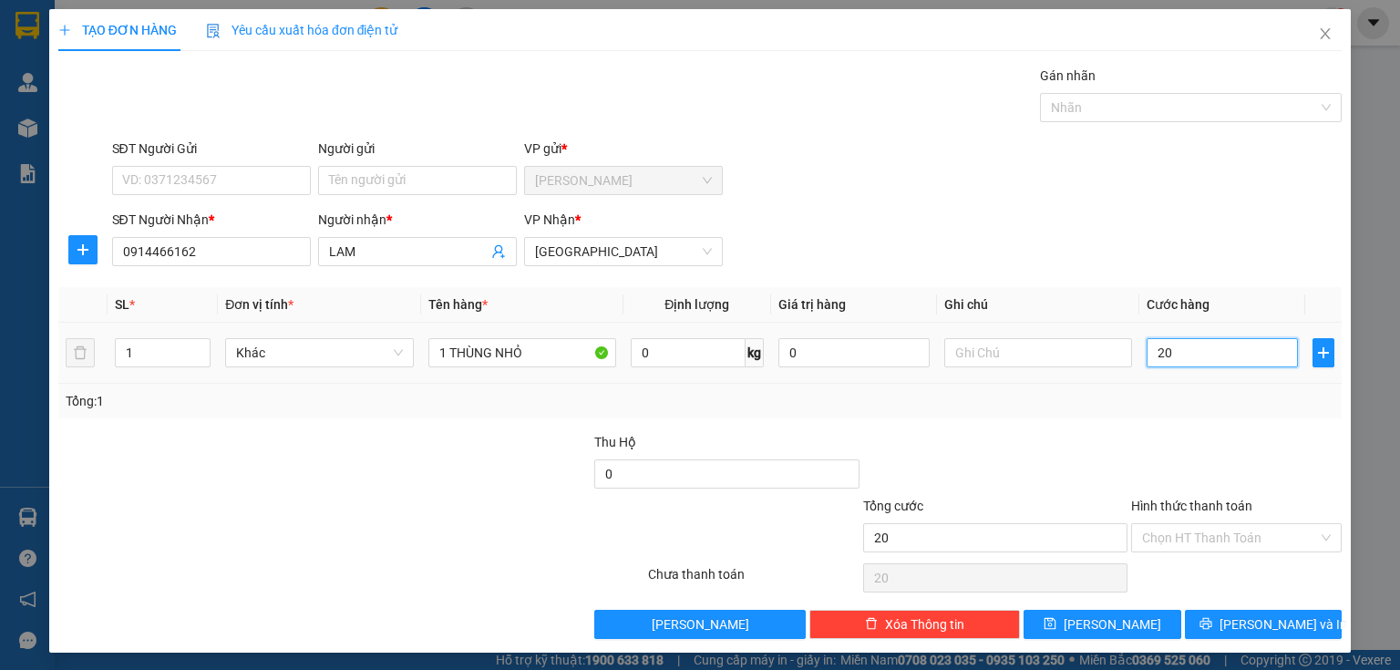
type input "200"
type input "2.000"
type input "20.000"
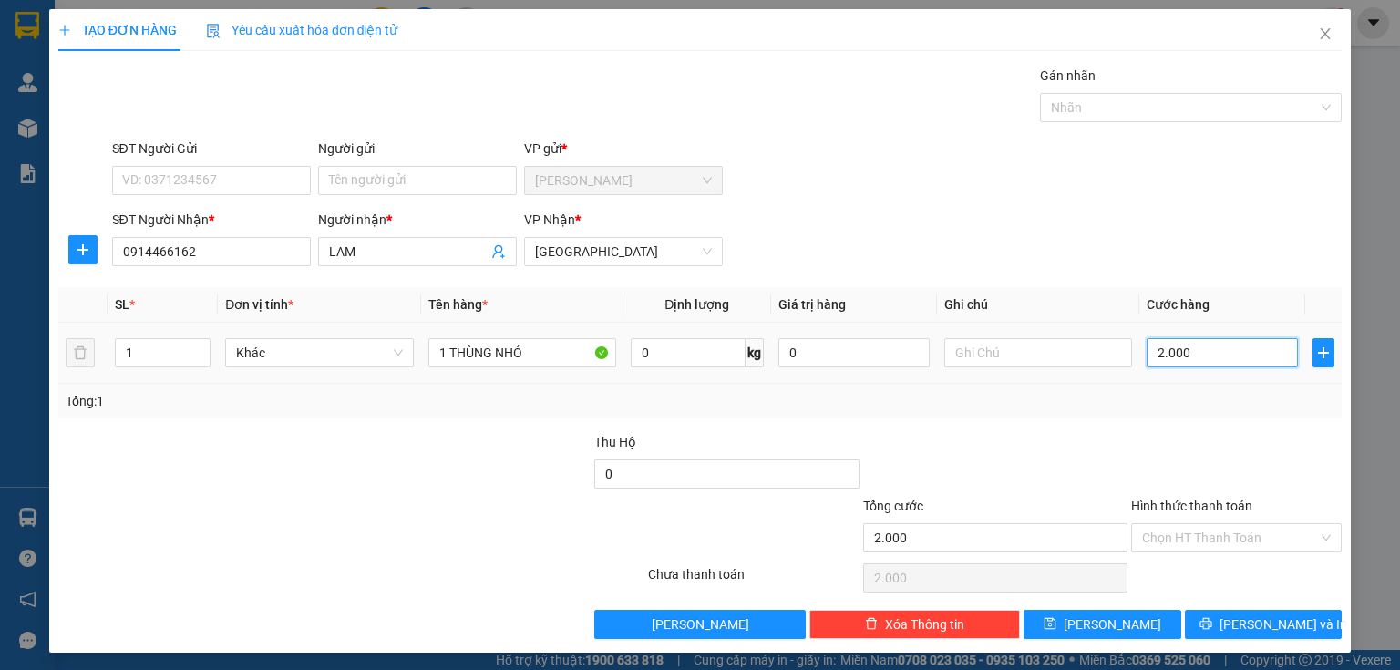
type input "20.000"
click at [1149, 545] on input "Hình thức thanh toán" at bounding box center [1230, 537] width 176 height 27
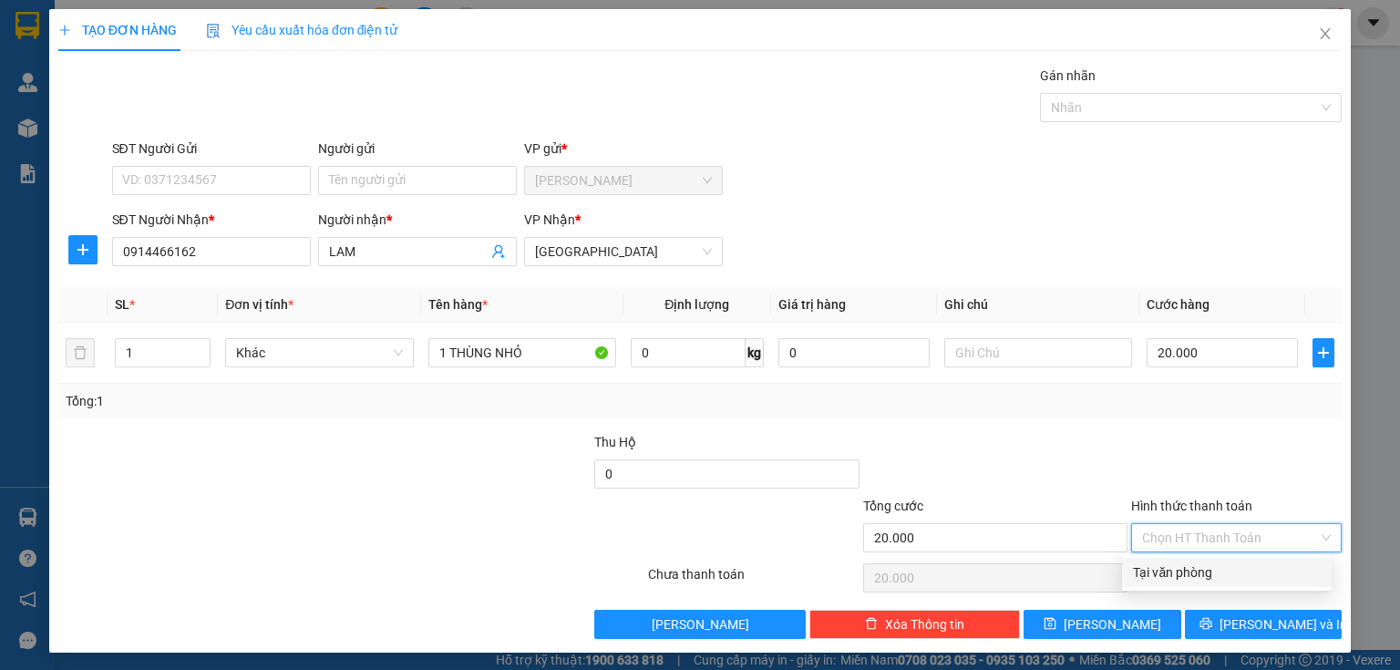
click at [1164, 579] on div "Tại văn phòng" at bounding box center [1227, 572] width 188 height 20
type input "0"
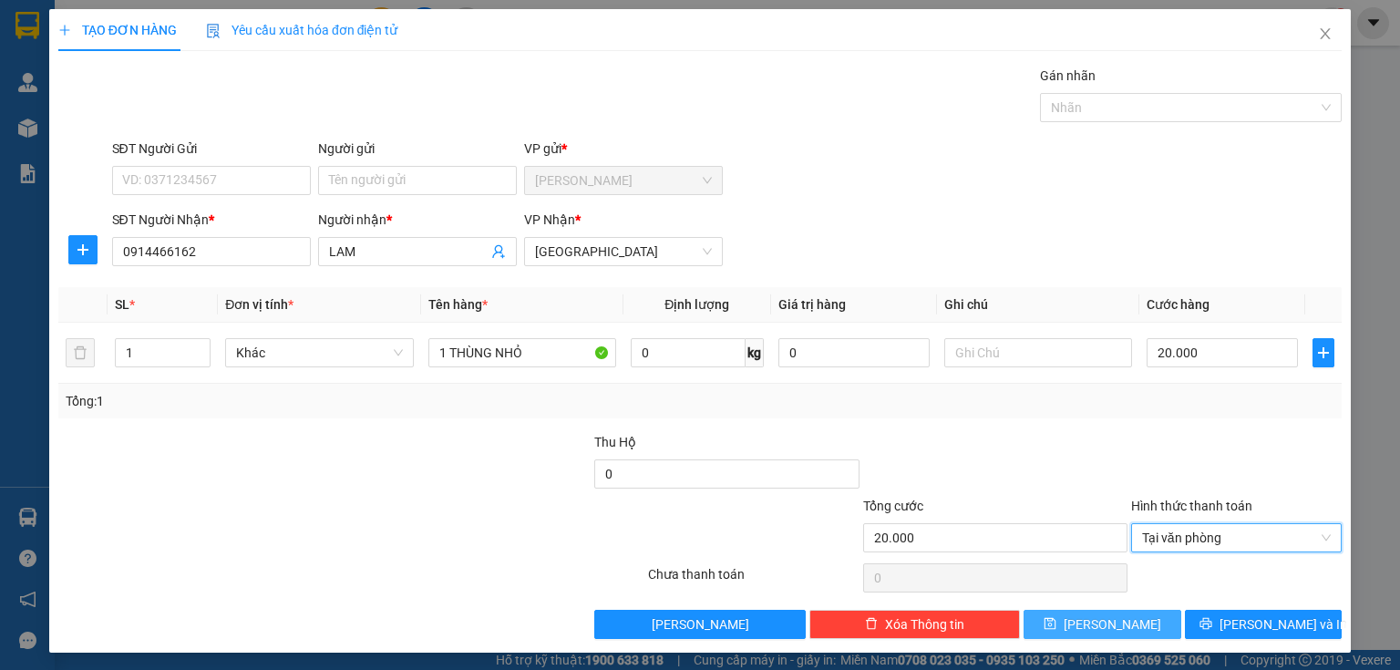
click at [1104, 623] on span "Lưu" at bounding box center [1111, 624] width 97 height 20
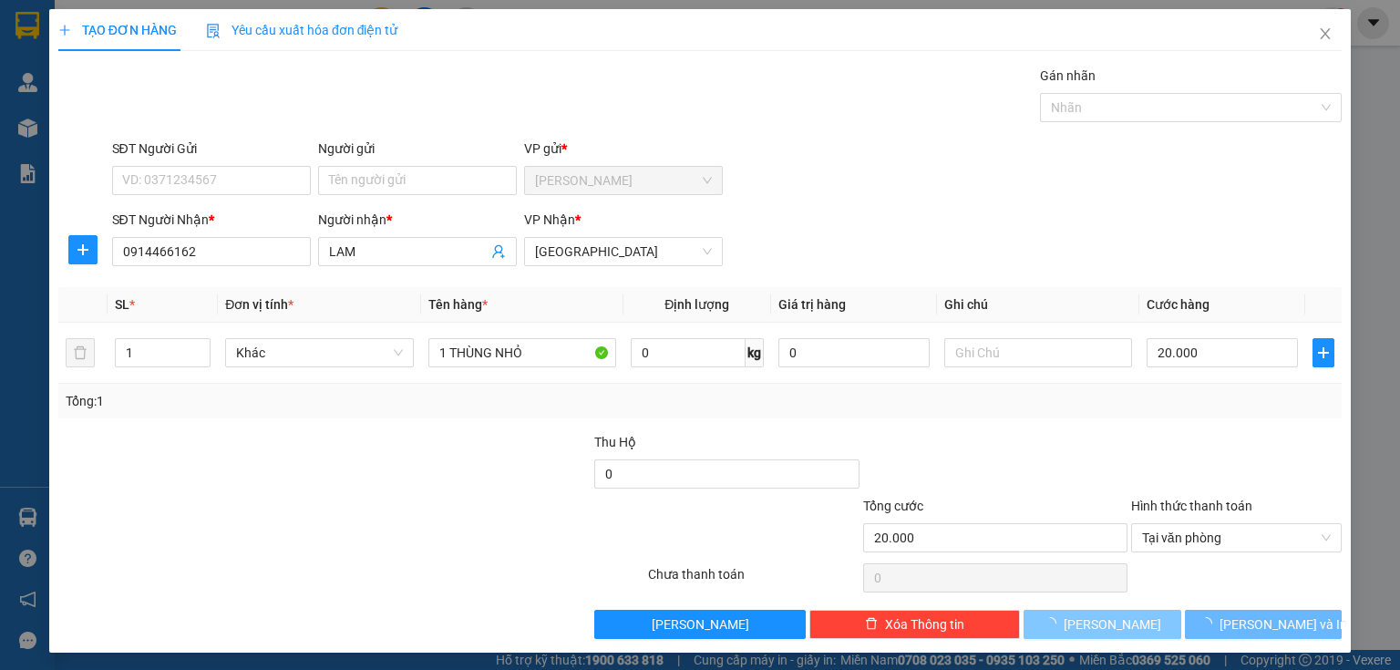
type input "0"
